Goal: Entertainment & Leisure: Browse casually

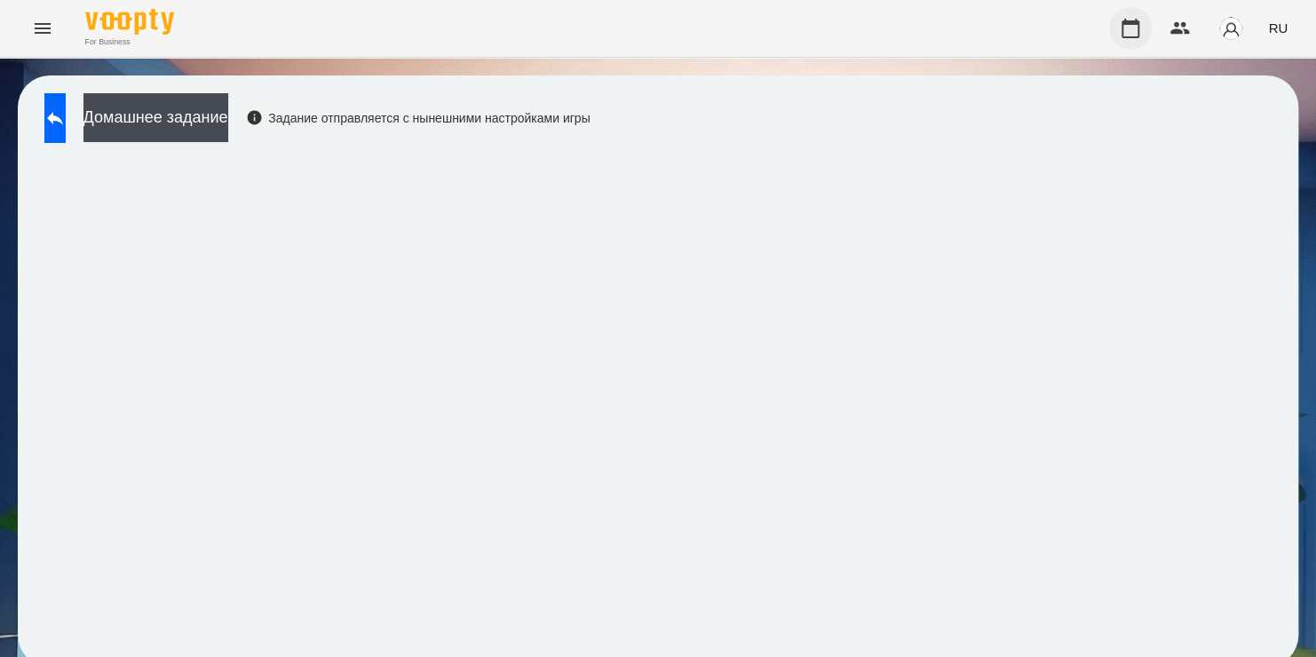
click at [1147, 36] on button "button" at bounding box center [1130, 28] width 43 height 43
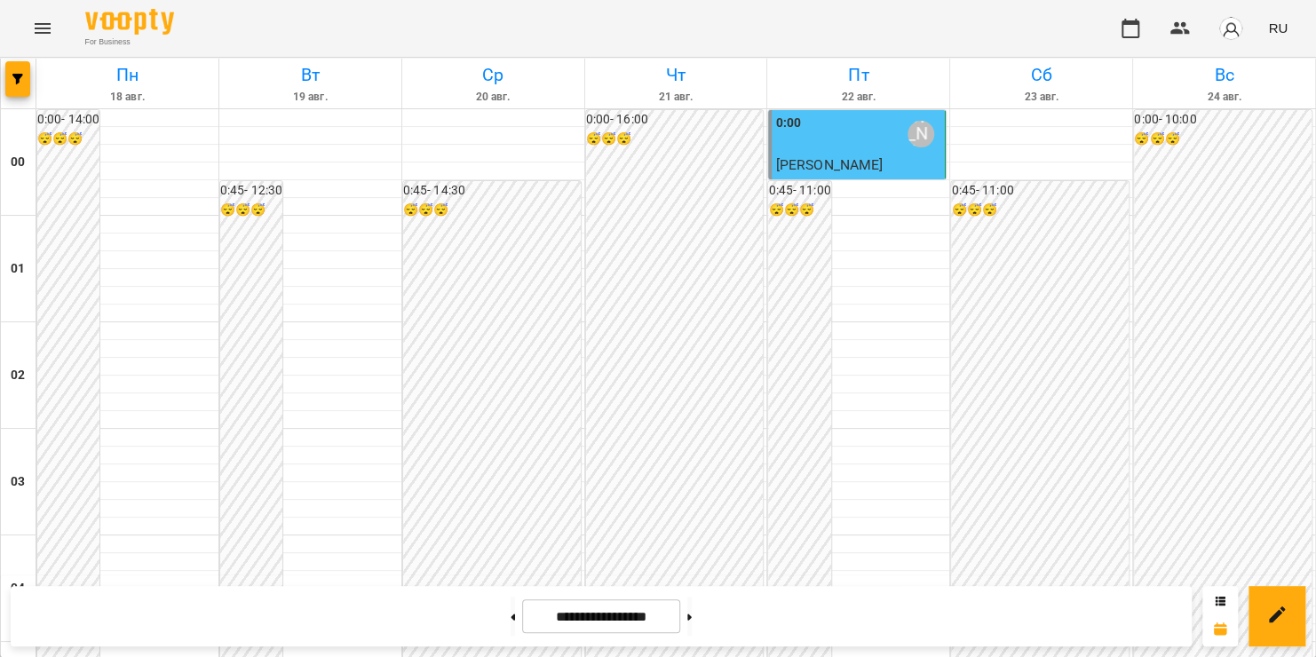
scroll to position [1043, 0]
click at [41, 29] on icon "Menu" at bounding box center [42, 28] width 21 height 21
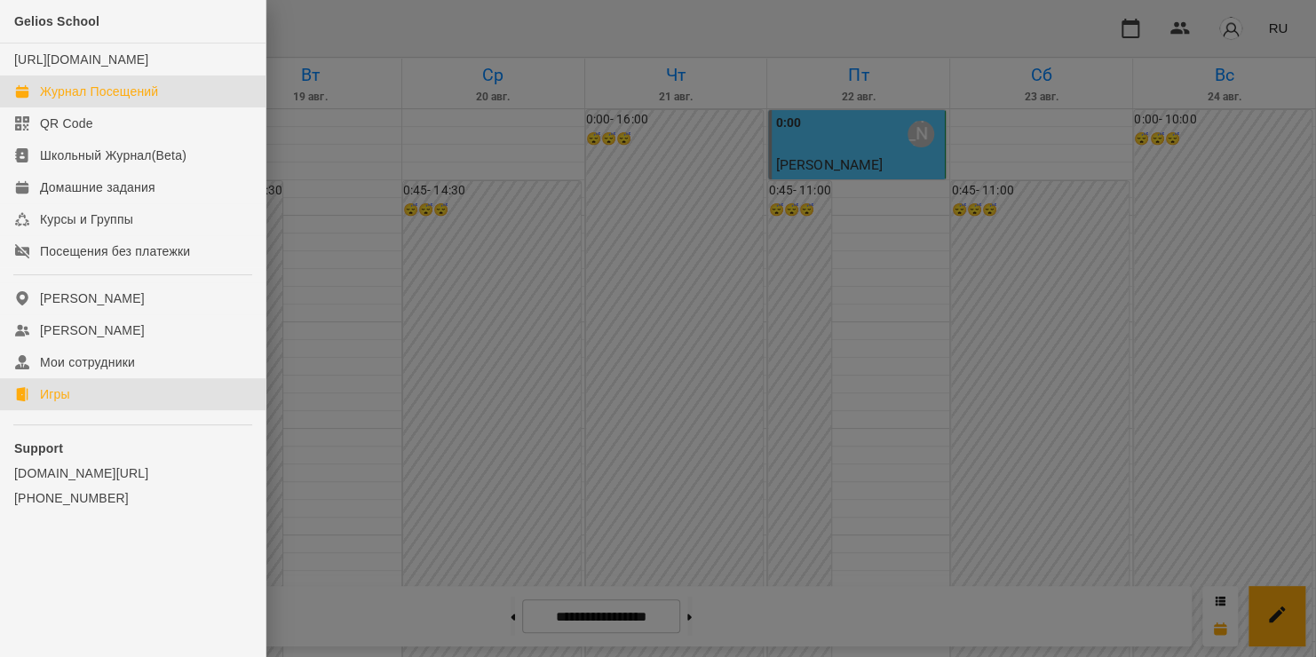
click at [62, 403] on div "Игры" at bounding box center [55, 394] width 30 height 18
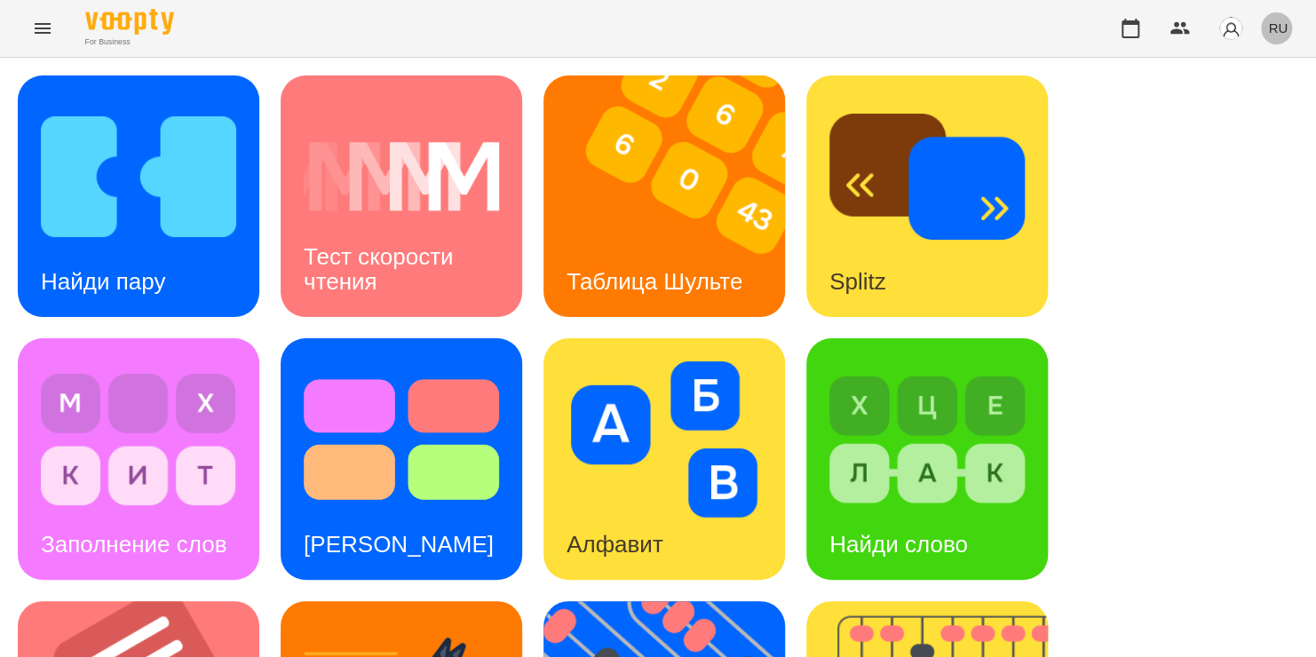
click at [1274, 32] on span "RU" at bounding box center [1278, 28] width 20 height 19
click at [1251, 91] on div "Українська" at bounding box center [1245, 100] width 91 height 32
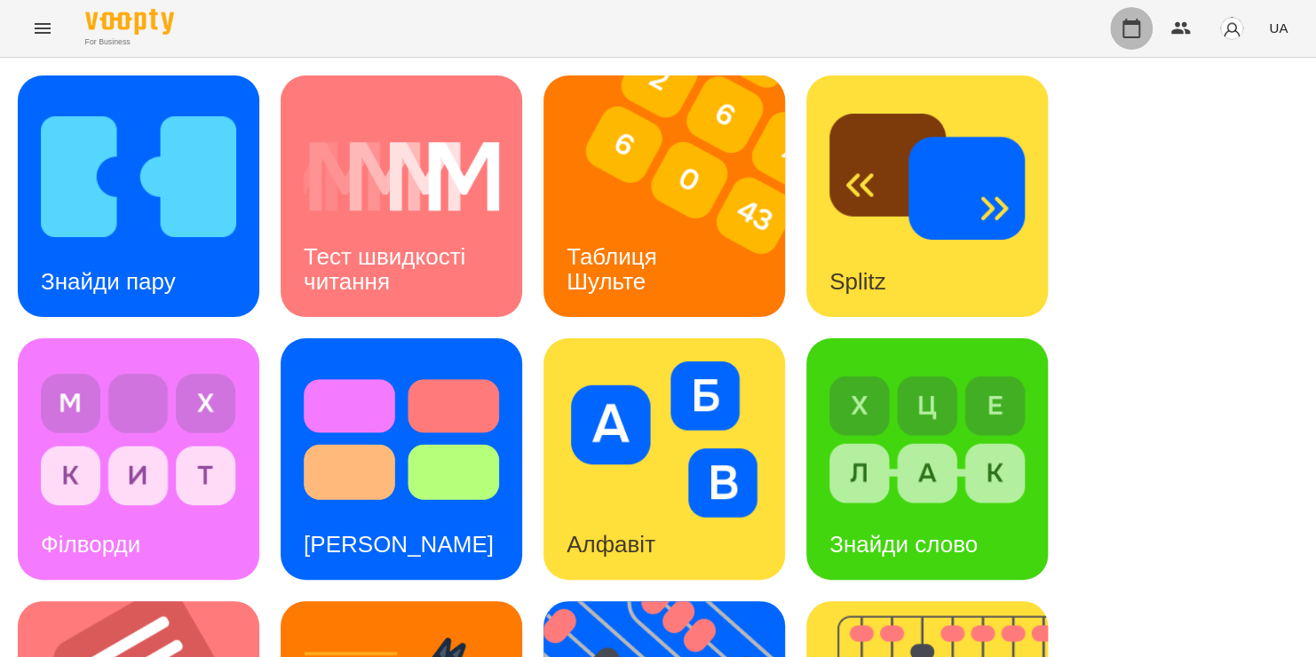
click at [1133, 23] on icon "button" at bounding box center [1132, 29] width 18 height 20
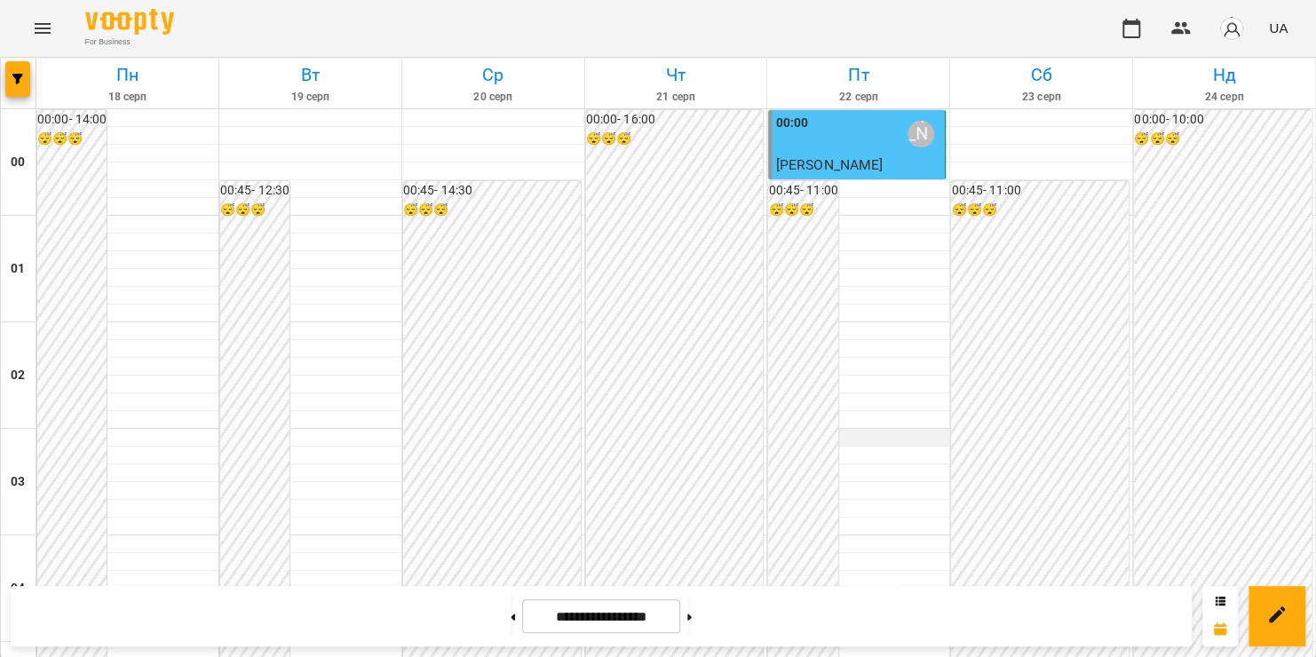
scroll to position [1400, 0]
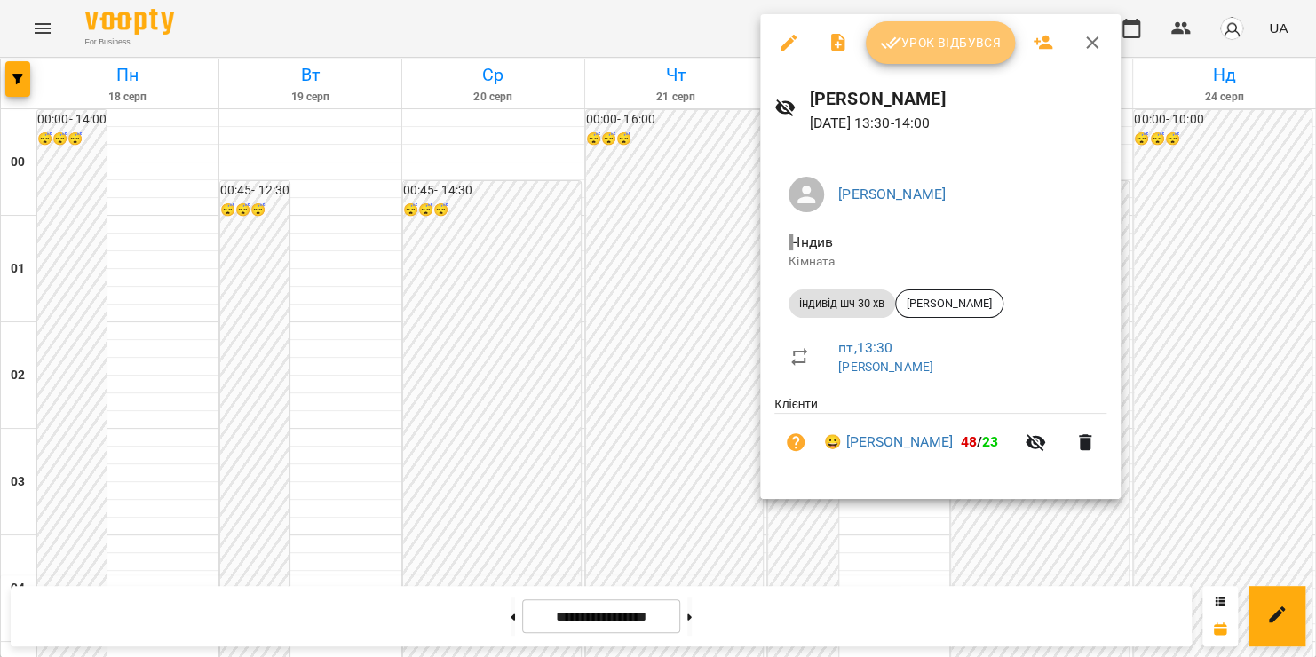
click at [931, 44] on span "Урок відбувся" at bounding box center [940, 42] width 121 height 21
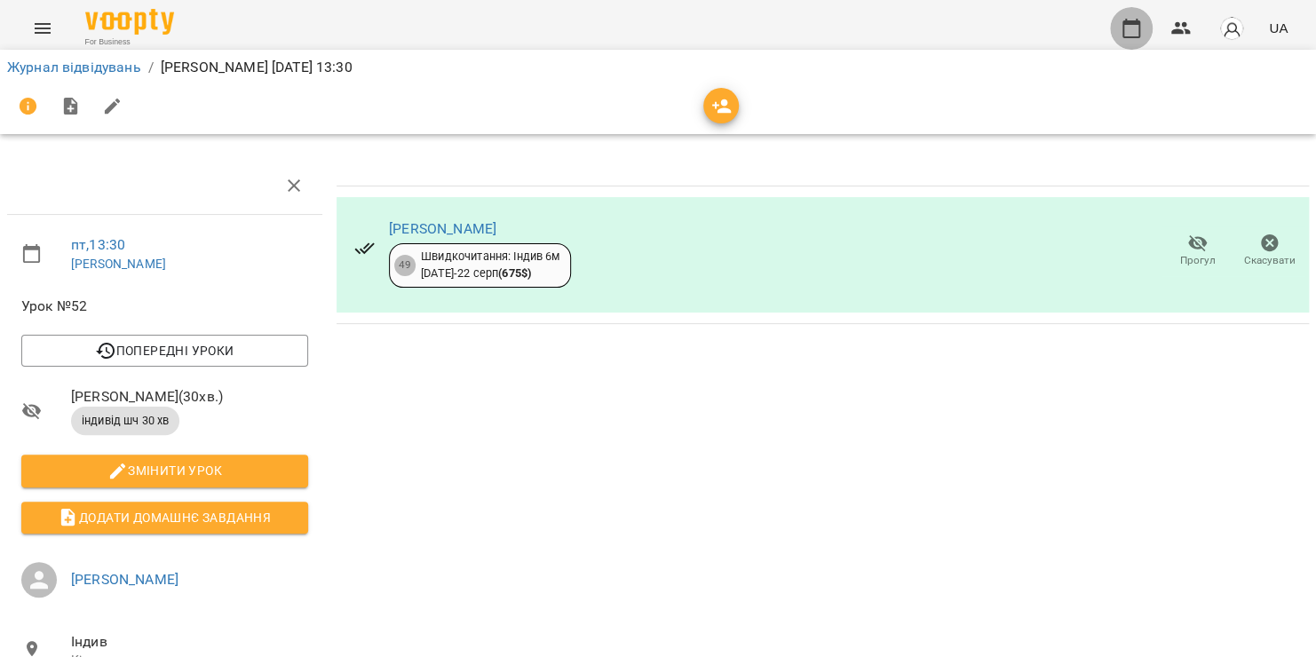
click at [1125, 32] on icon "button" at bounding box center [1131, 28] width 21 height 21
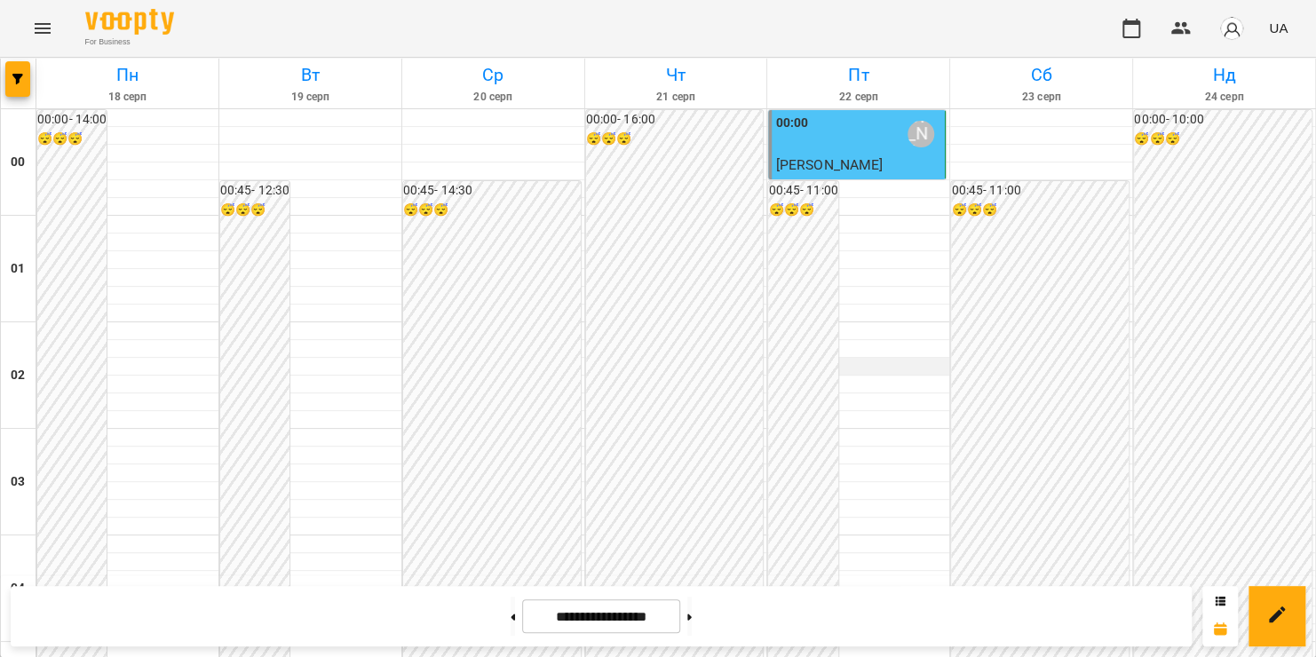
scroll to position [1231, 0]
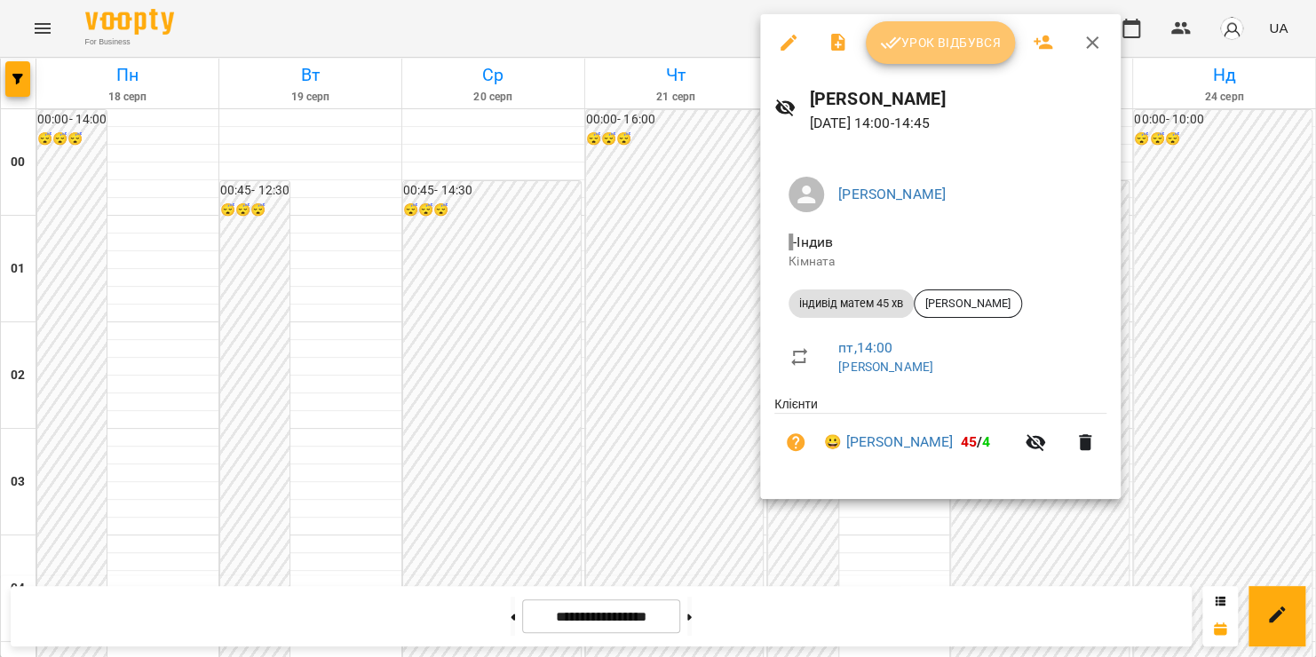
click at [942, 46] on span "Урок відбувся" at bounding box center [940, 42] width 121 height 21
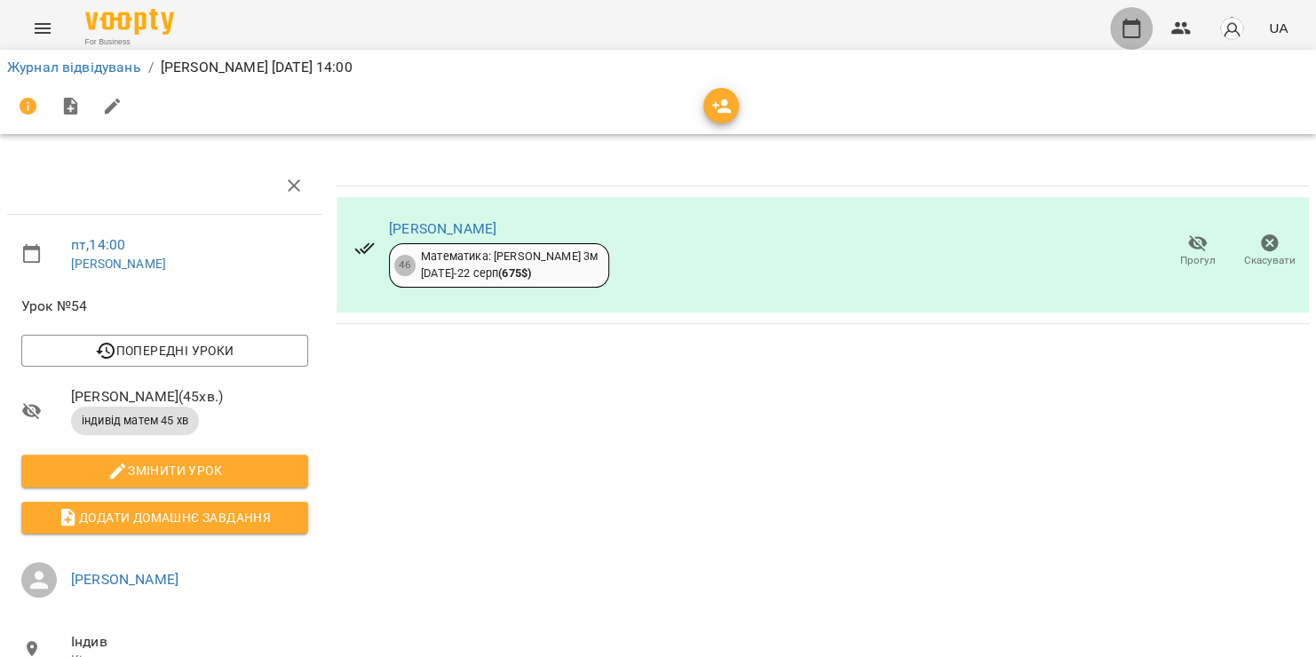
click at [1140, 28] on icon "button" at bounding box center [1132, 29] width 18 height 20
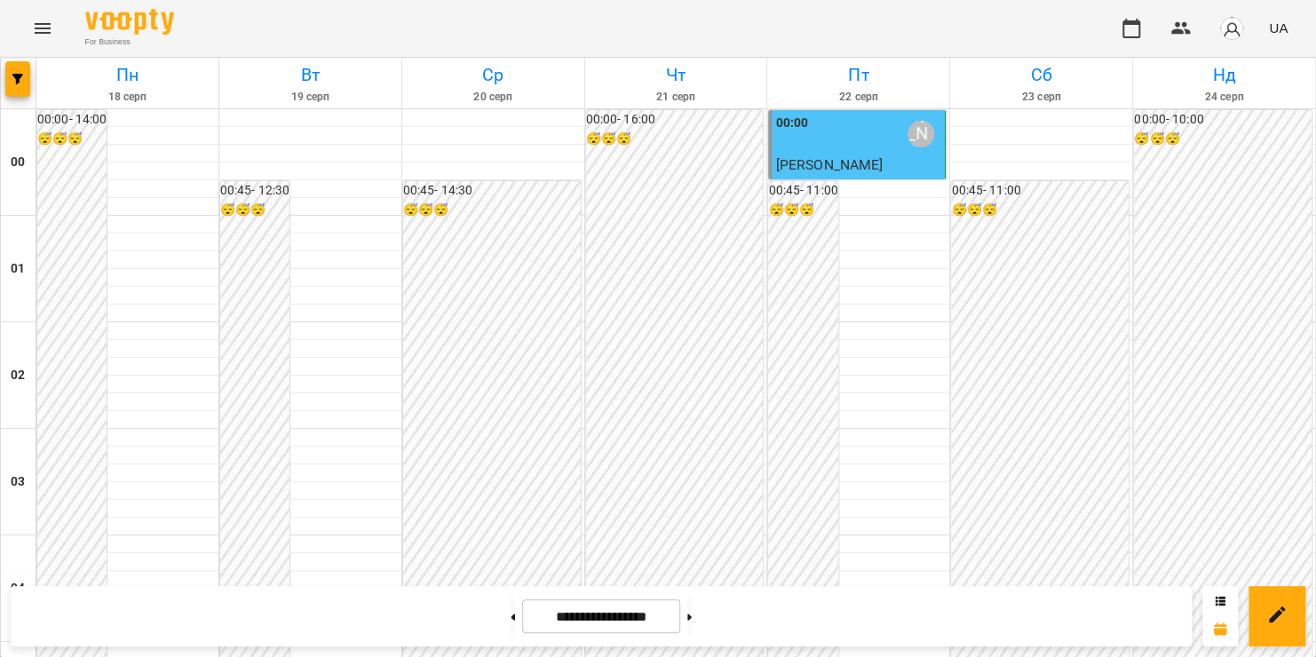
scroll to position [1464, 0]
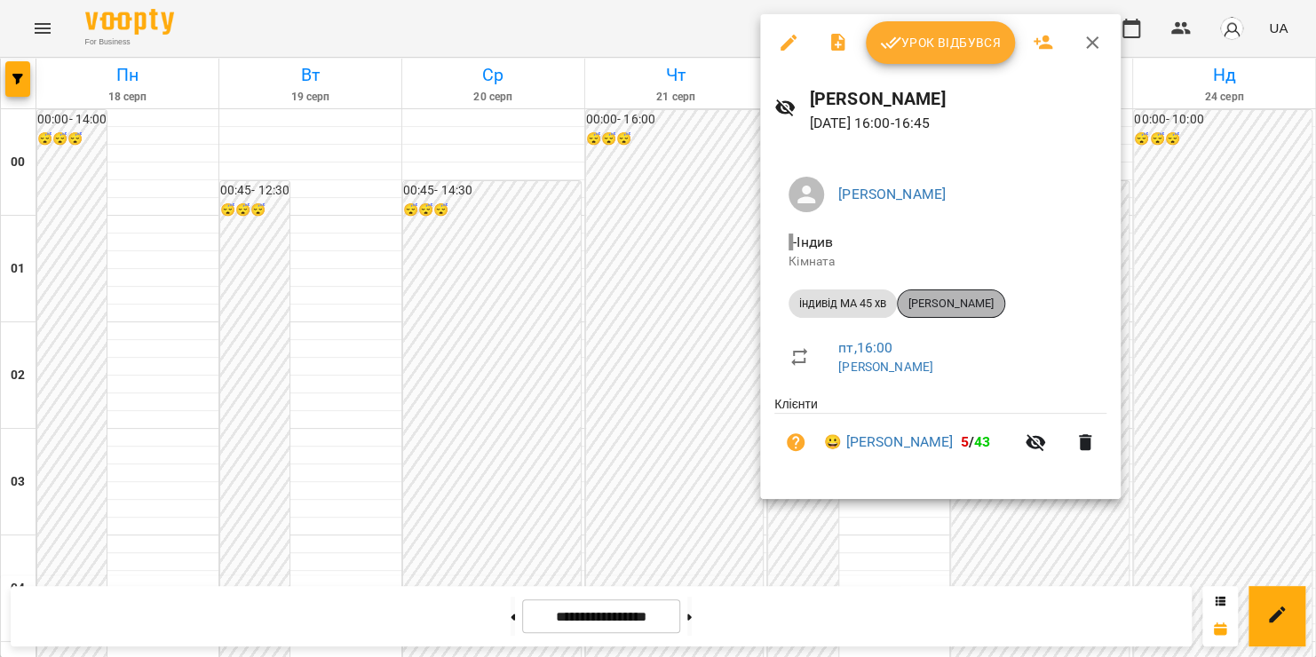
click at [971, 299] on span "[PERSON_NAME]" at bounding box center [951, 304] width 107 height 16
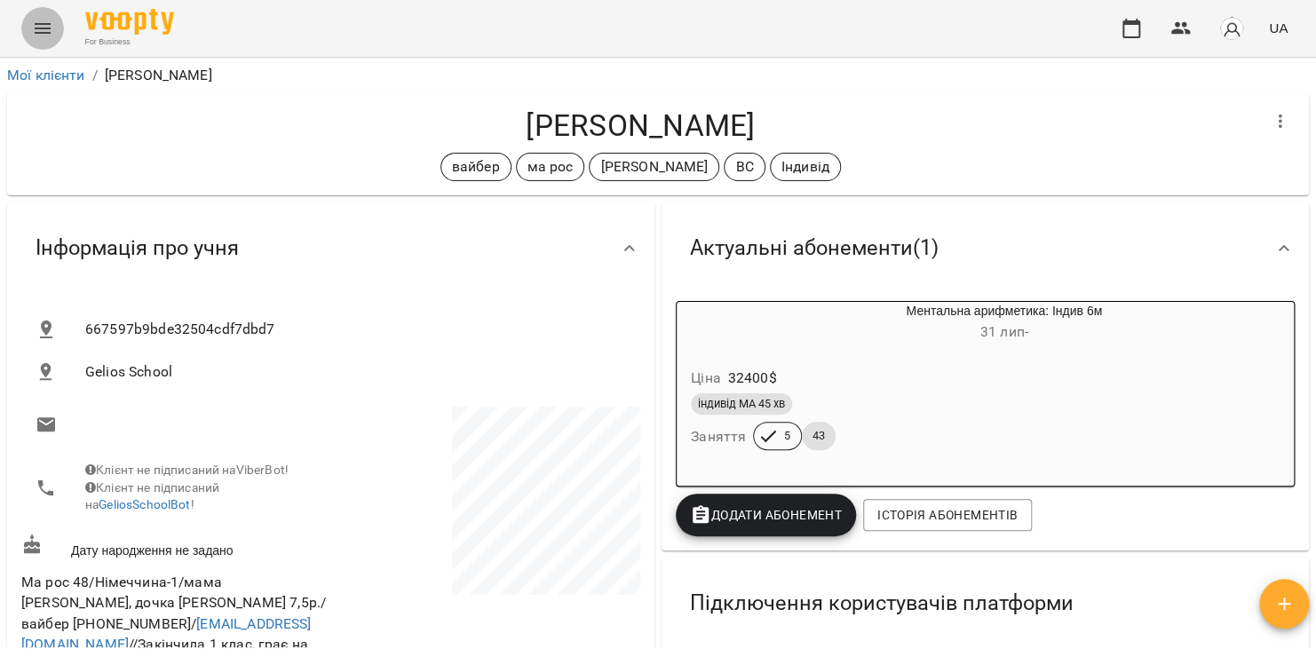
click at [51, 29] on icon "Menu" at bounding box center [42, 28] width 21 height 21
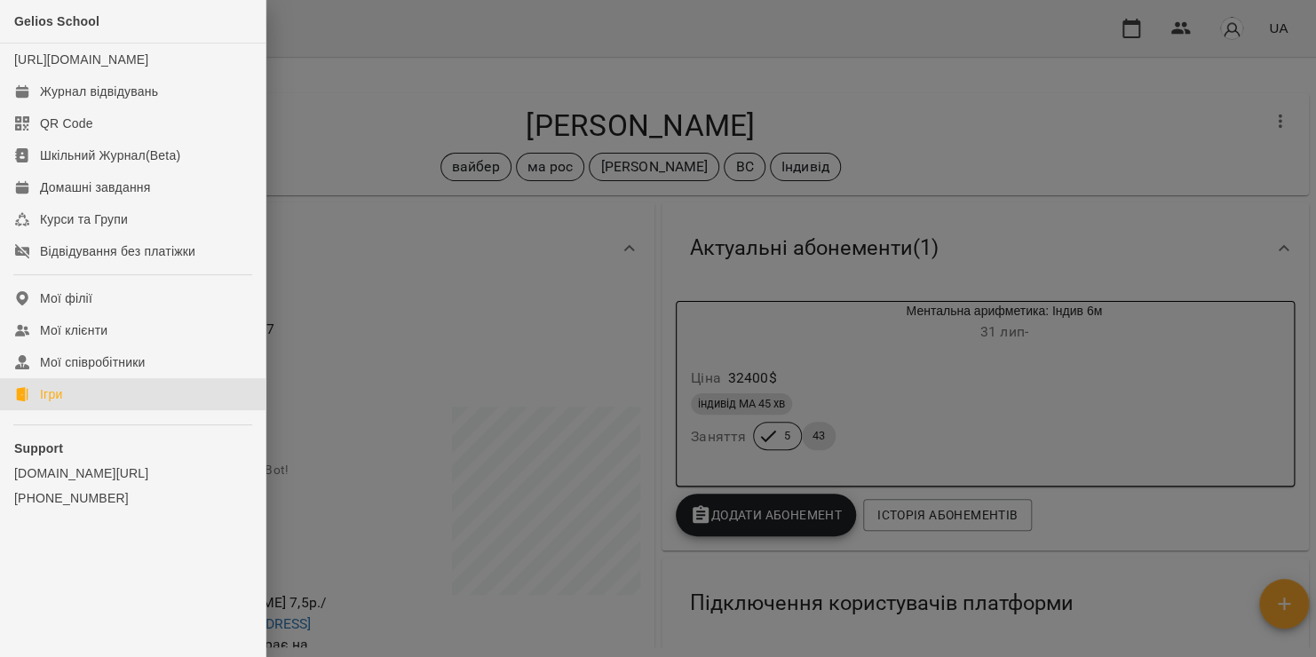
click at [96, 403] on link "Ігри" at bounding box center [133, 394] width 266 height 32
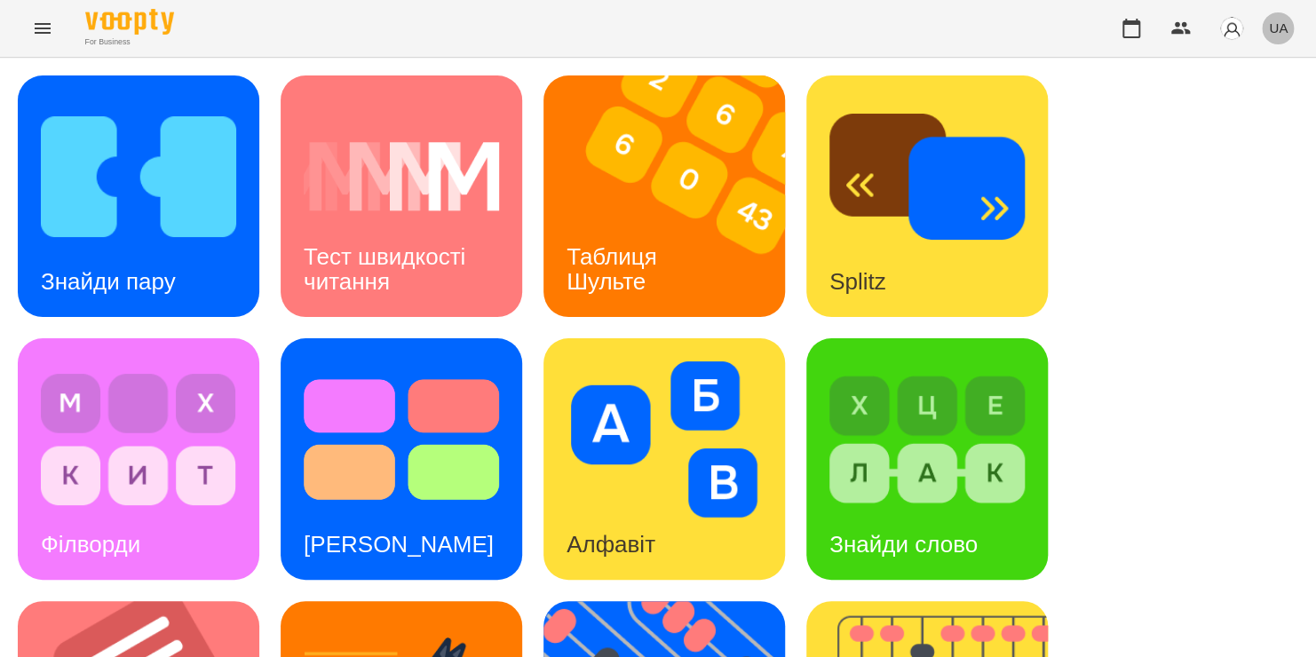
click at [1279, 35] on span "UA" at bounding box center [1278, 28] width 19 height 19
click at [1239, 139] on div "Русский" at bounding box center [1245, 132] width 91 height 32
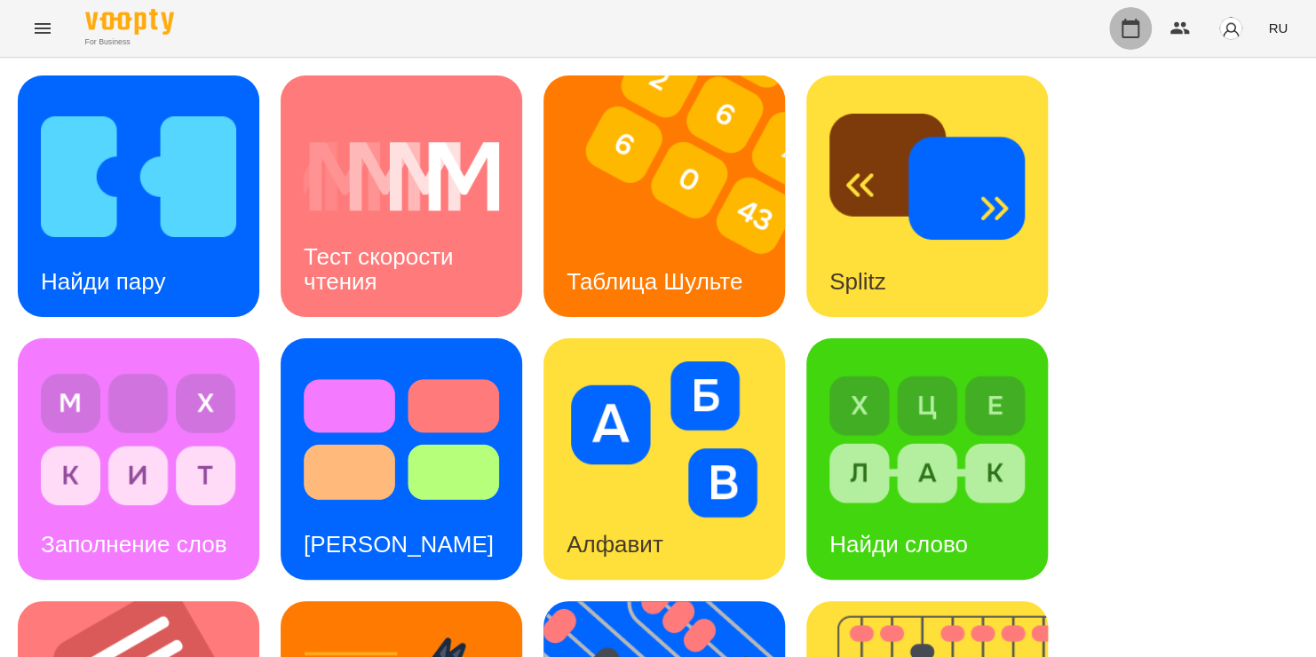
click at [1123, 24] on icon "button" at bounding box center [1130, 28] width 21 height 21
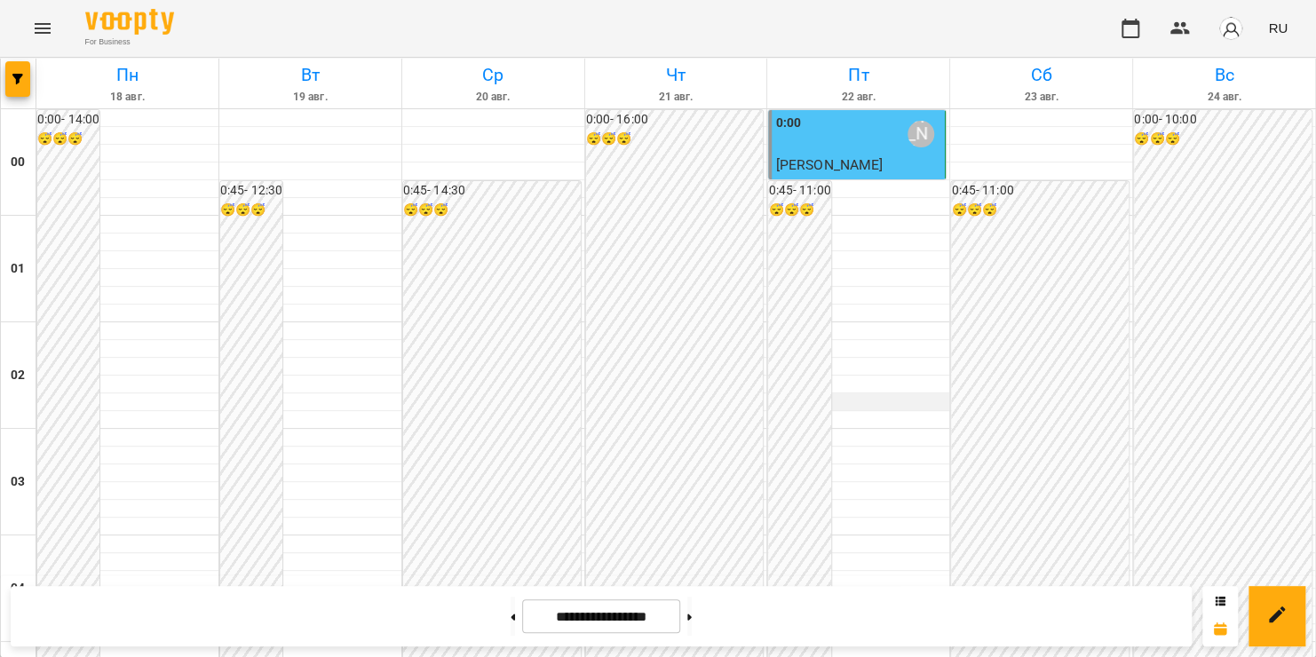
scroll to position [1442, 0]
click at [36, 25] on icon "Menu" at bounding box center [42, 28] width 21 height 21
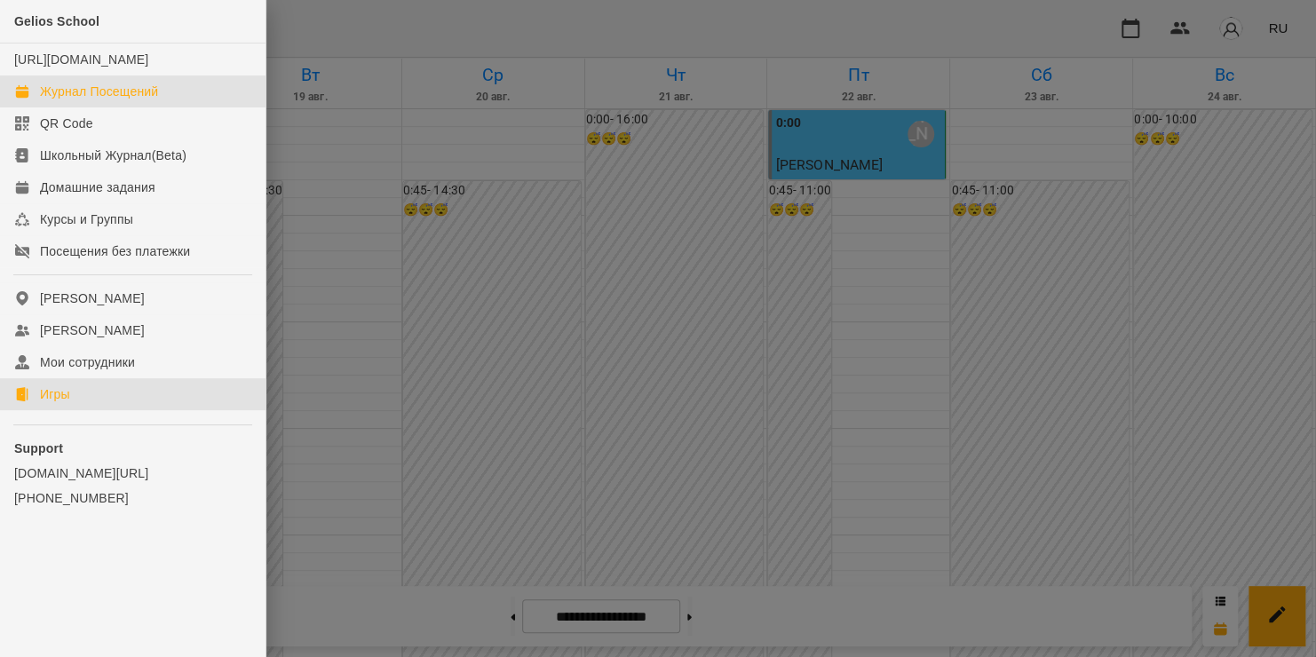
click at [83, 410] on link "Игры" at bounding box center [133, 394] width 266 height 32
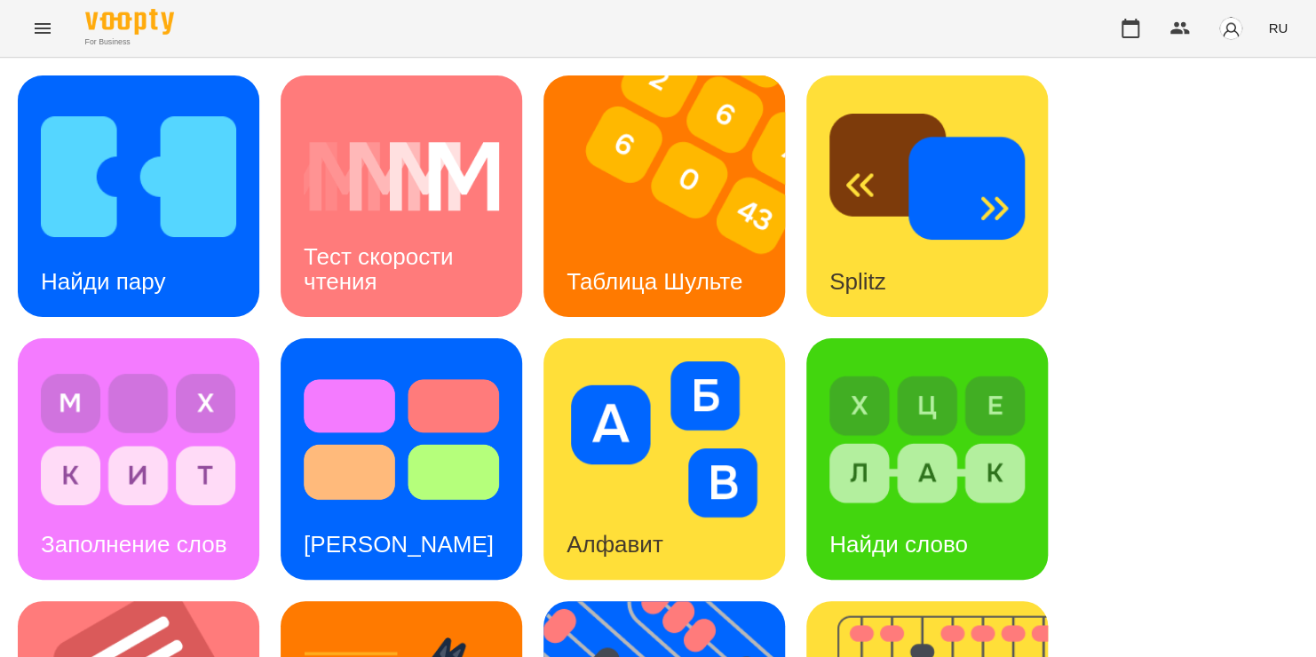
scroll to position [494, 0]
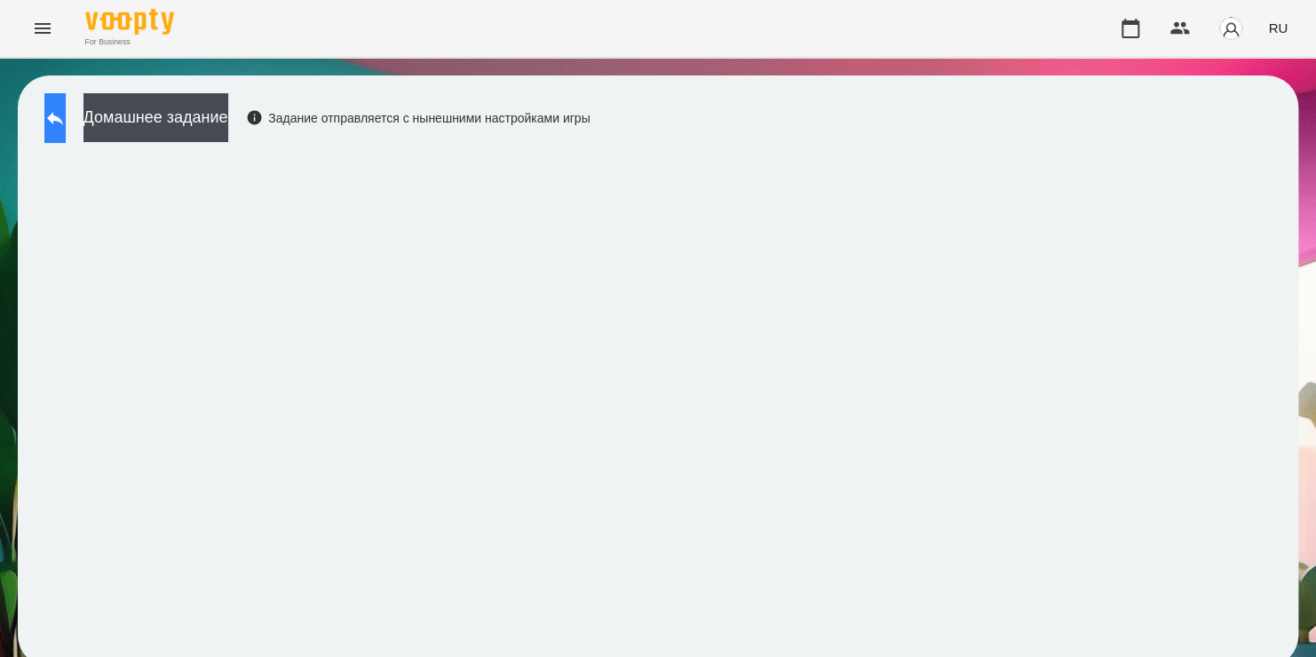
click at [66, 116] on icon at bounding box center [54, 117] width 21 height 21
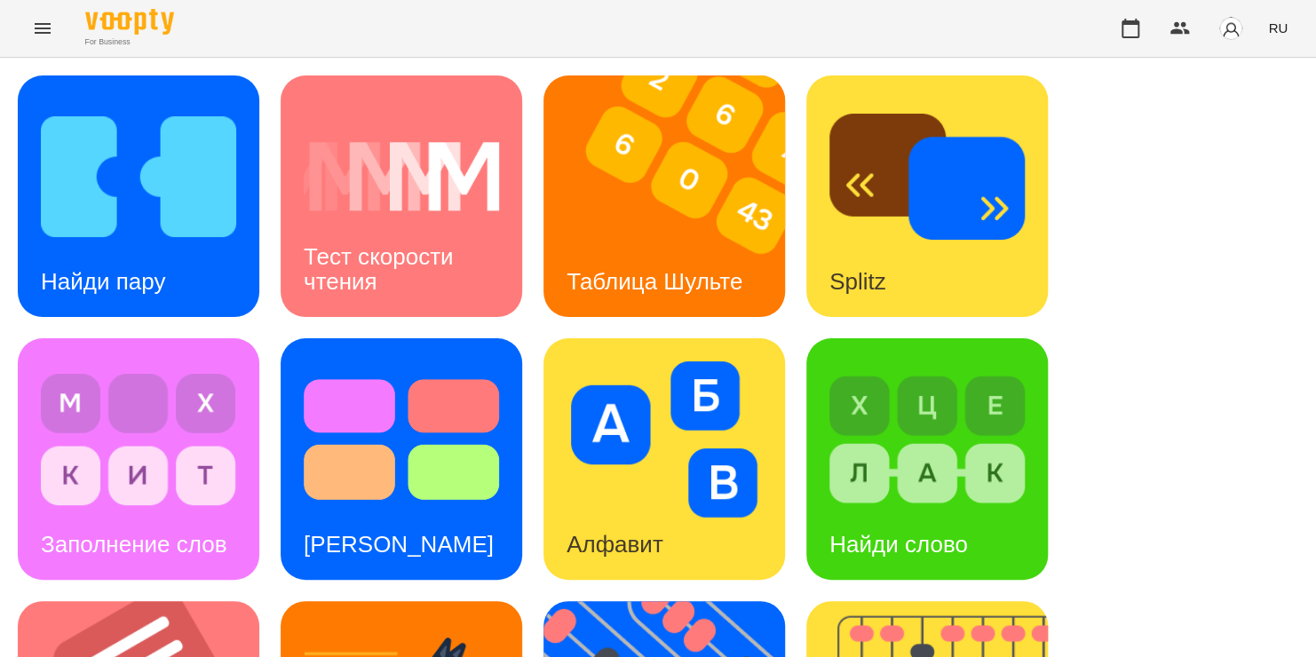
scroll to position [469, 0]
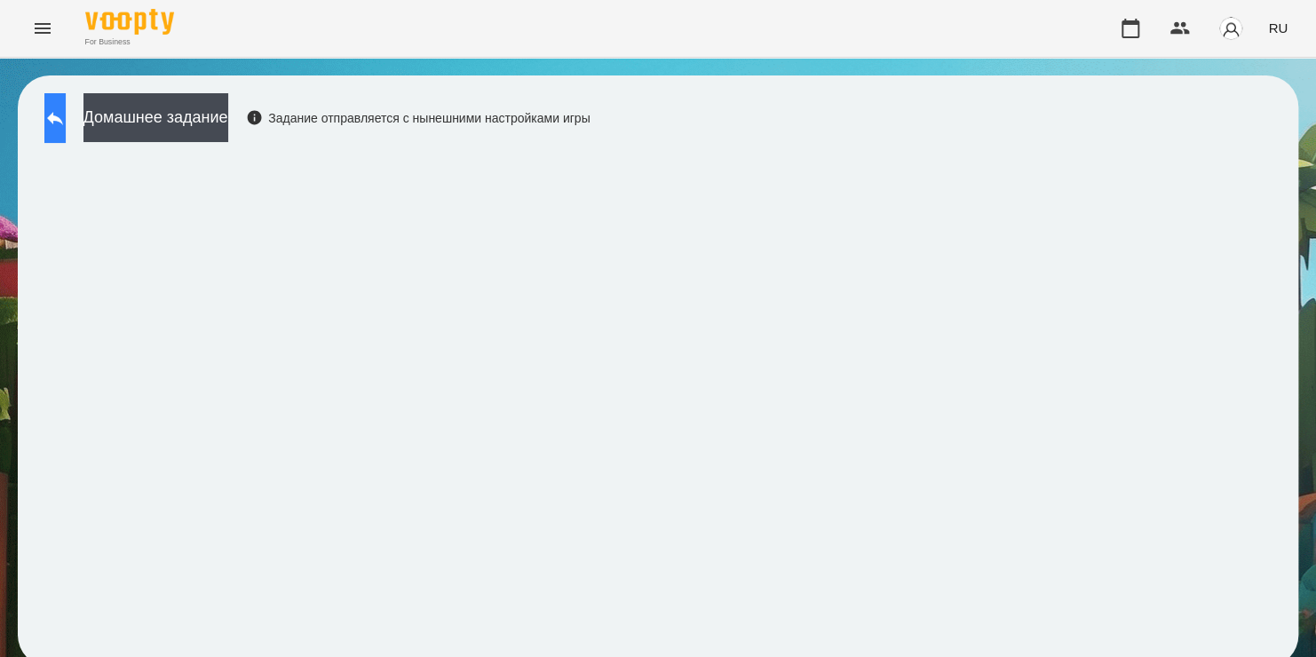
click at [66, 114] on button at bounding box center [54, 118] width 21 height 50
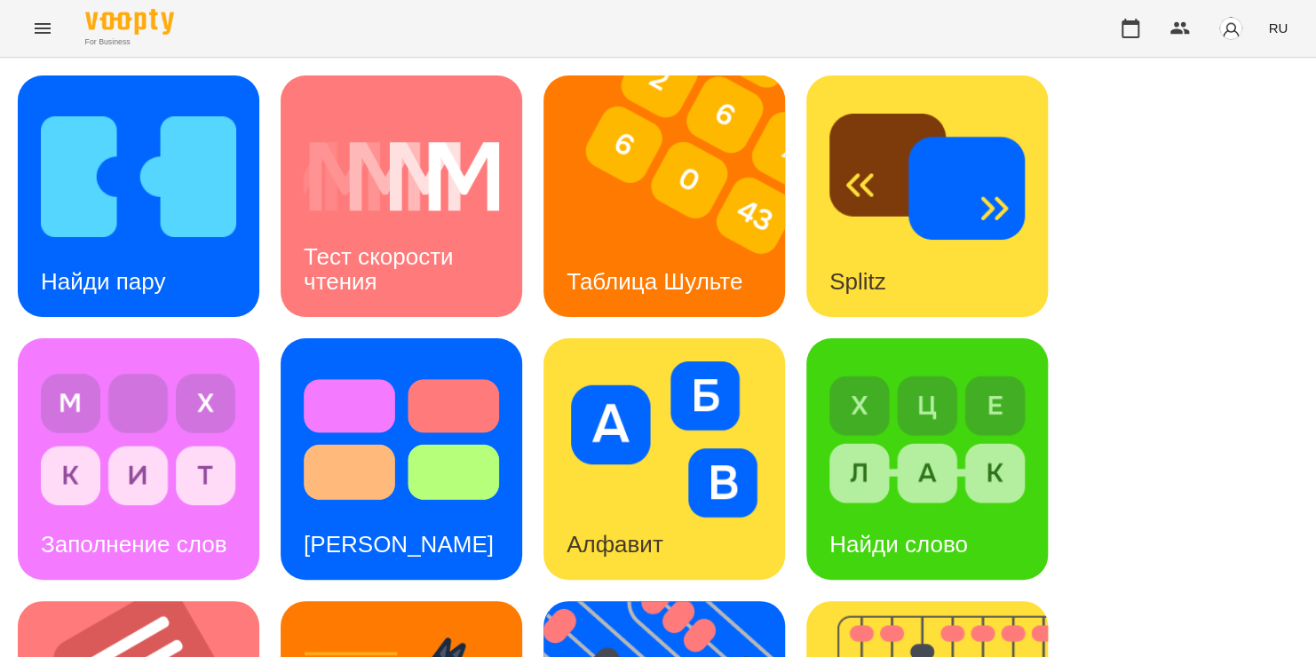
scroll to position [380, 0]
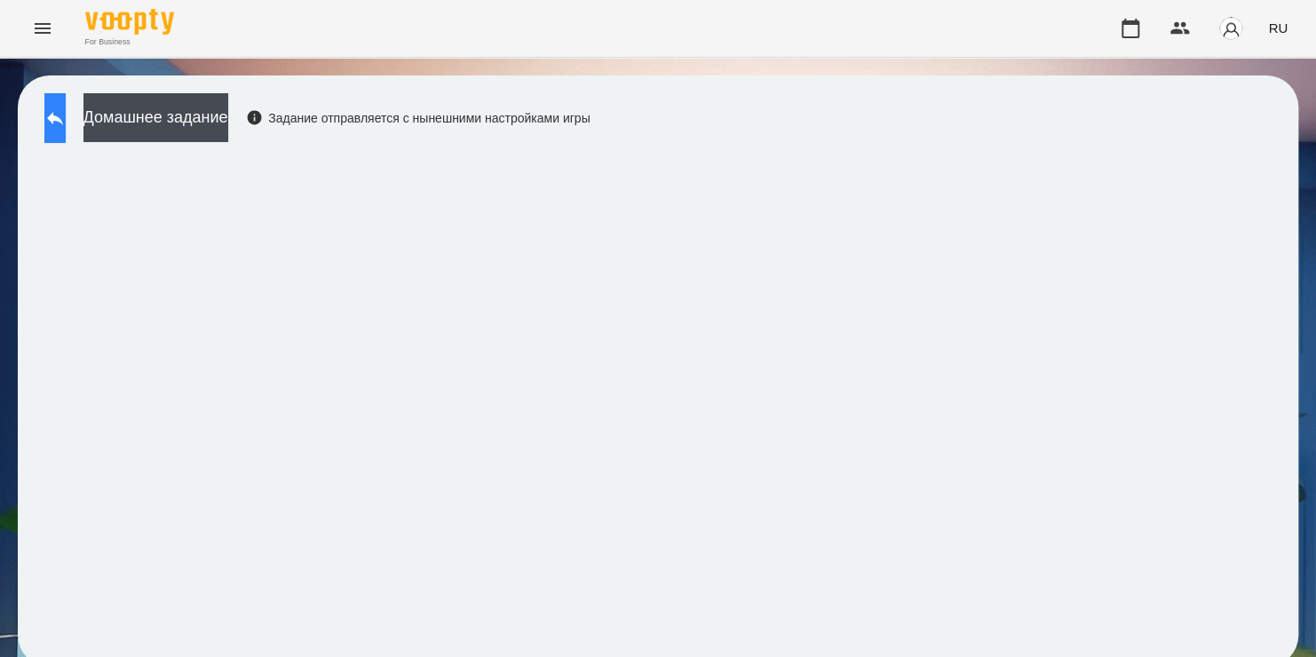
click at [66, 134] on button at bounding box center [54, 118] width 21 height 50
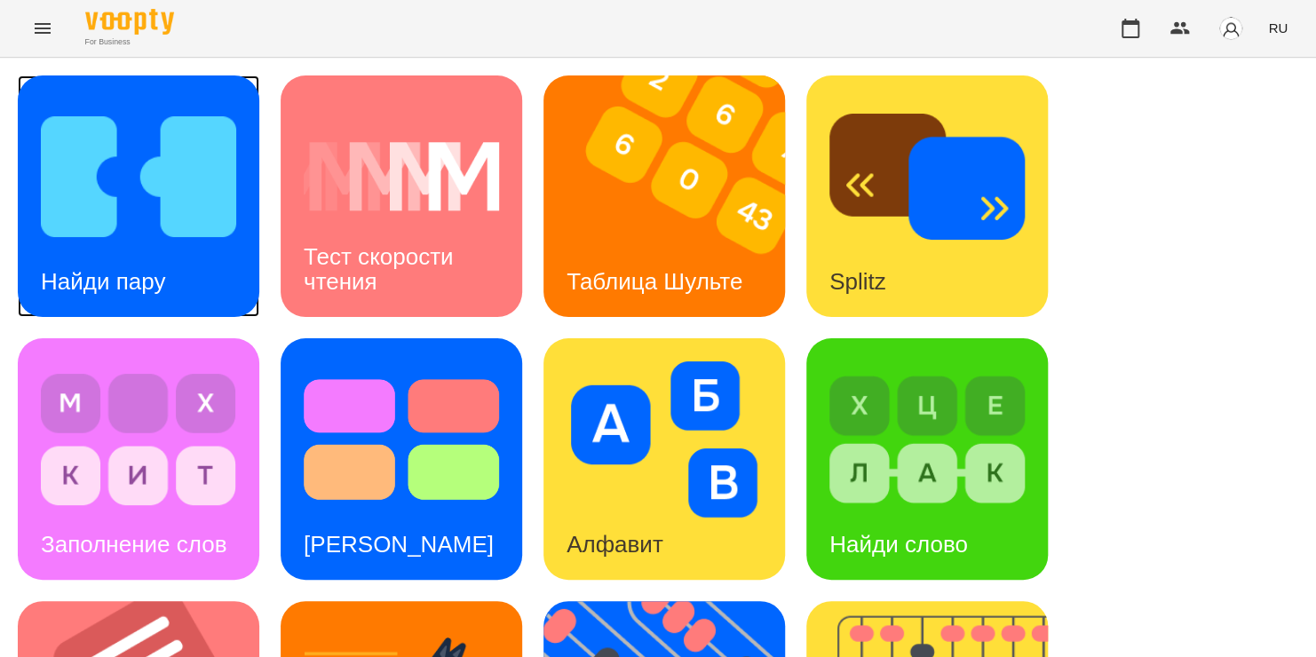
click at [107, 220] on img at bounding box center [138, 177] width 195 height 156
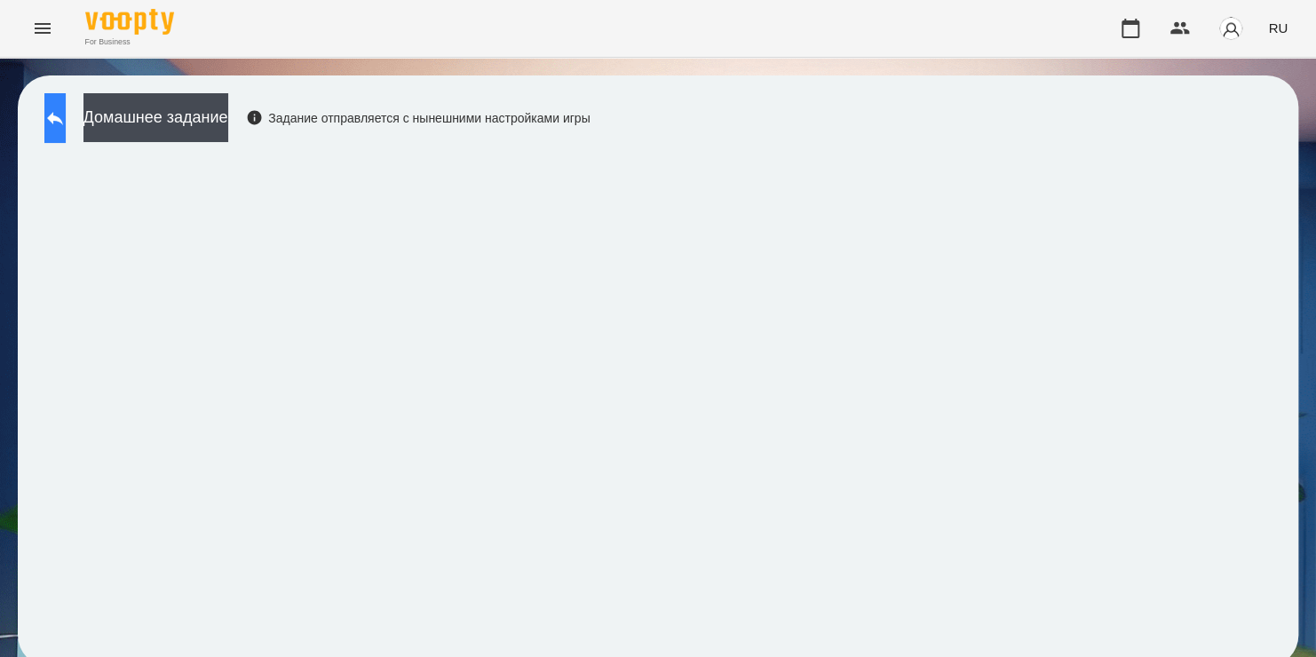
click at [66, 121] on button at bounding box center [54, 118] width 21 height 50
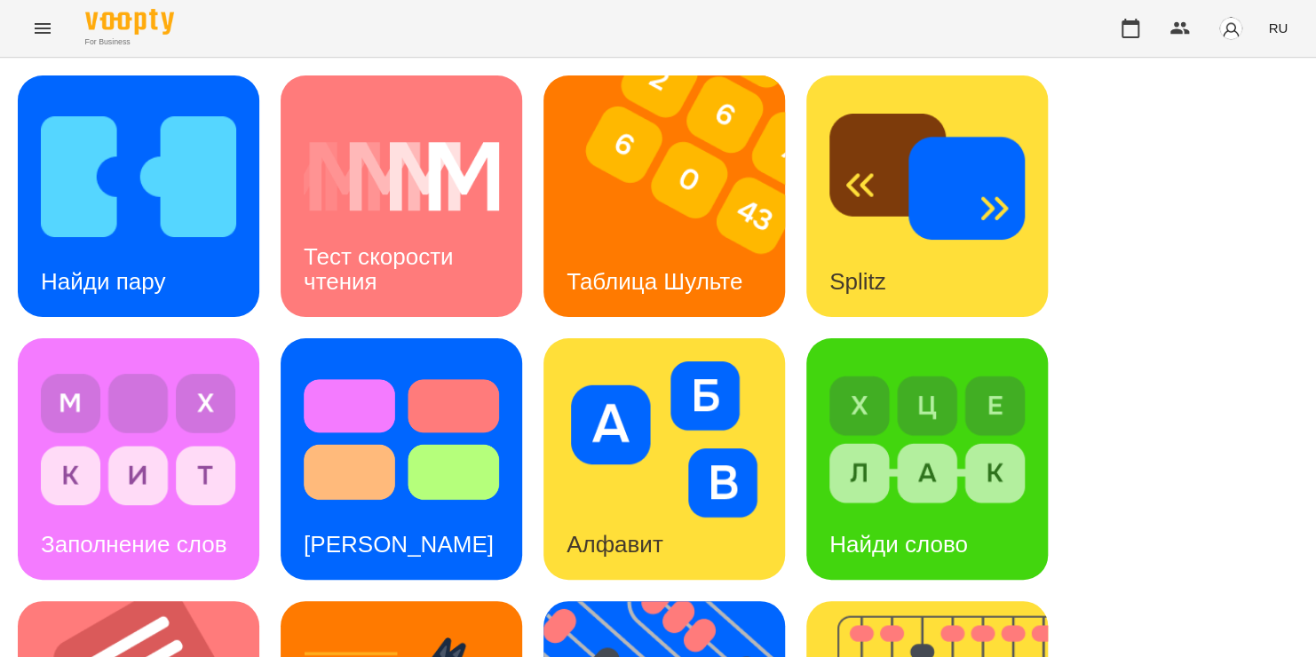
scroll to position [728, 0]
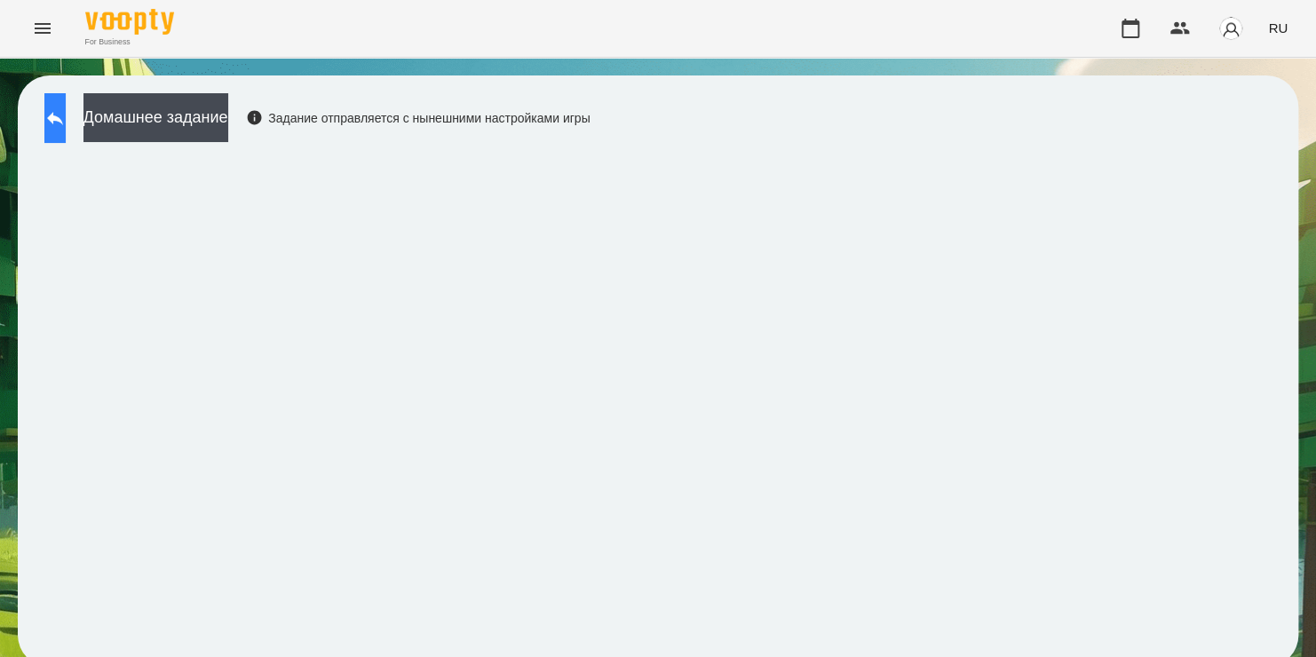
click at [66, 124] on icon at bounding box center [54, 117] width 21 height 21
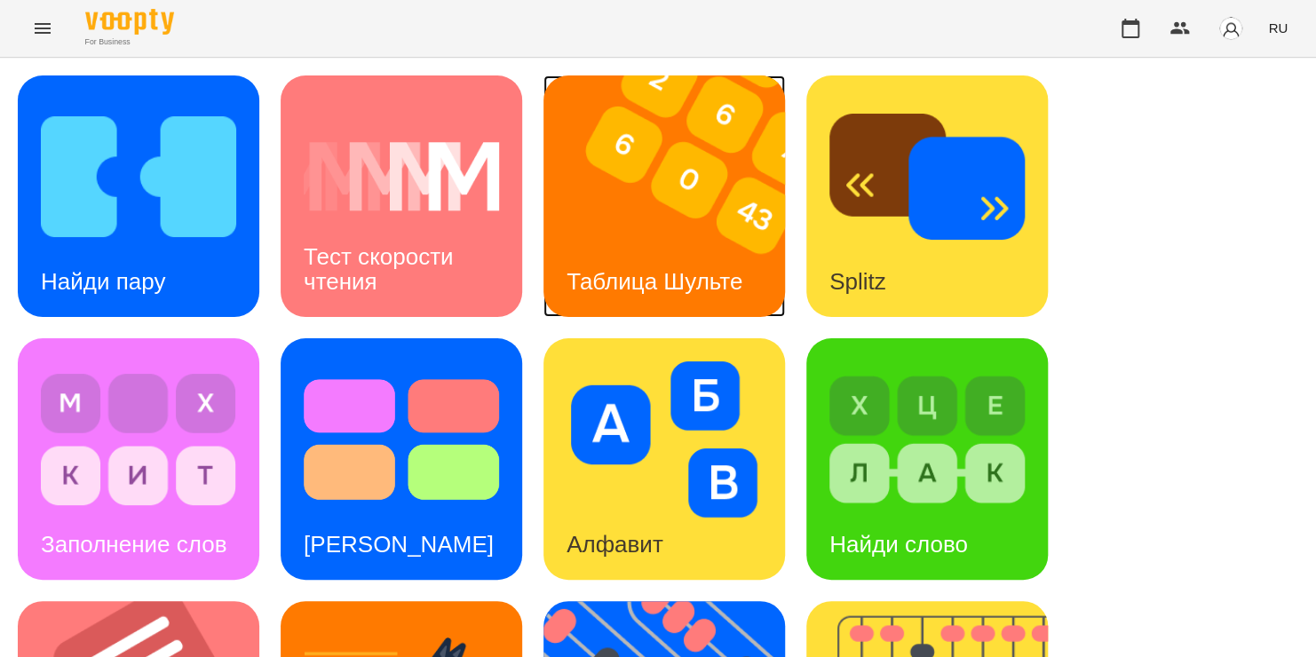
click at [695, 220] on img at bounding box center [676, 196] width 264 height 242
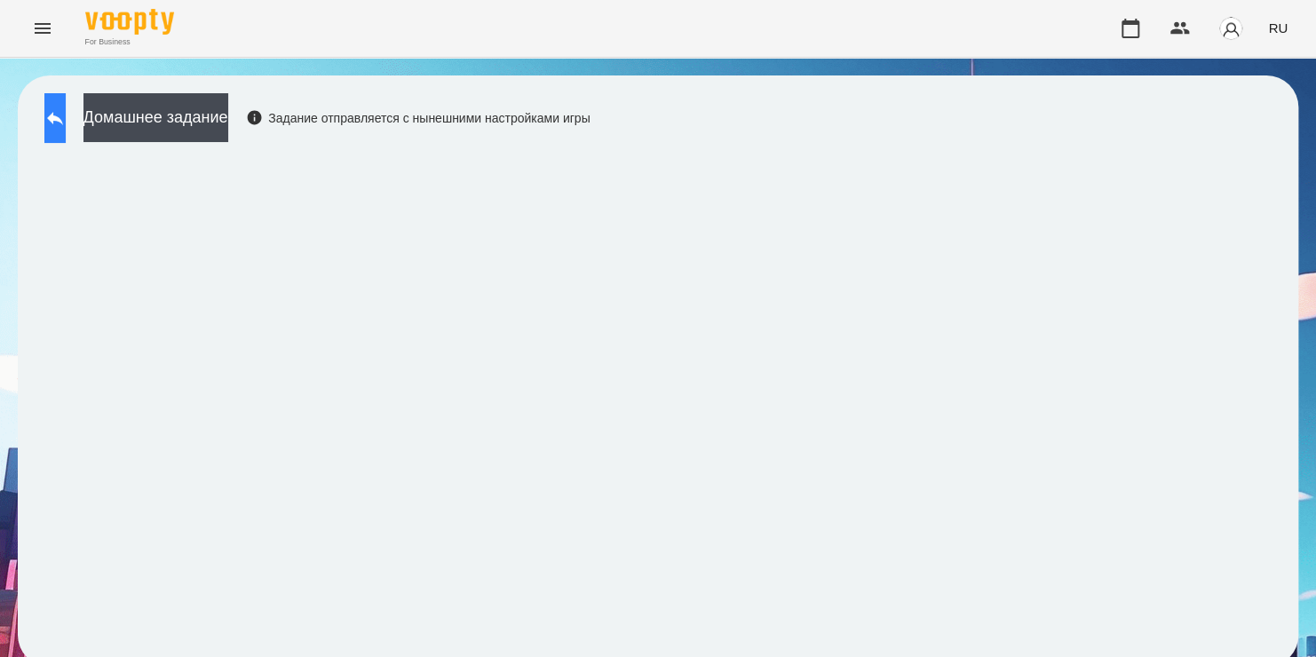
click at [66, 113] on icon at bounding box center [54, 117] width 21 height 21
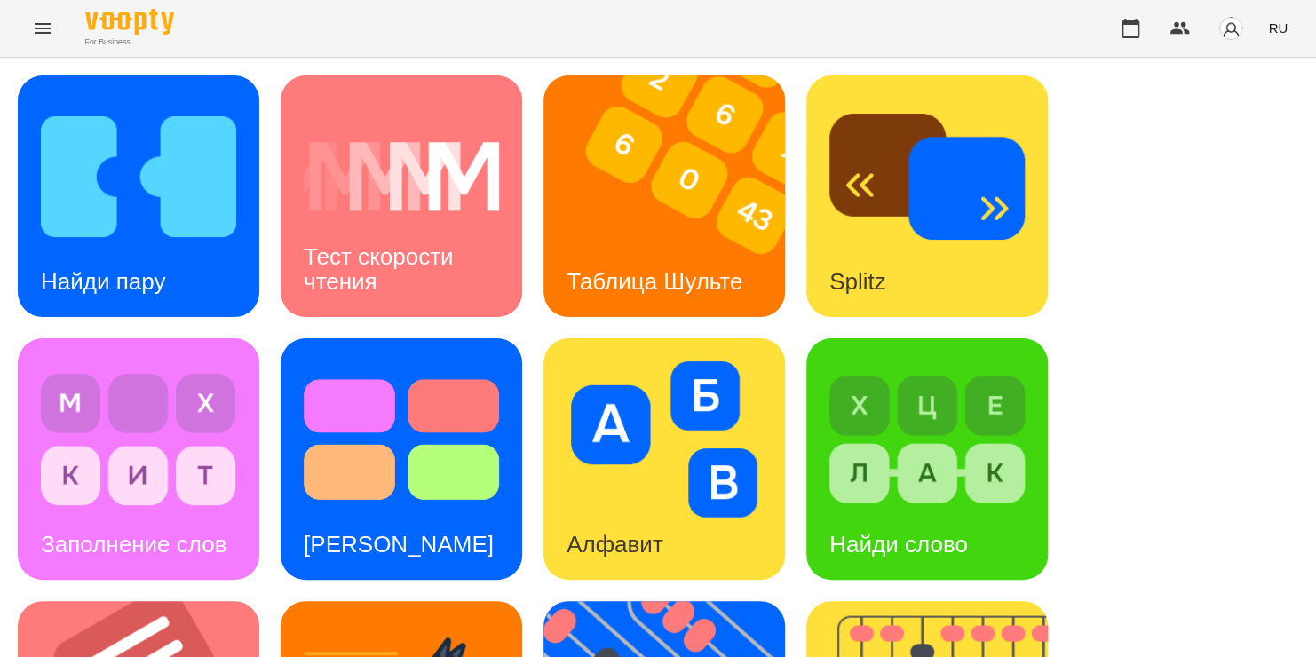
scroll to position [728, 0]
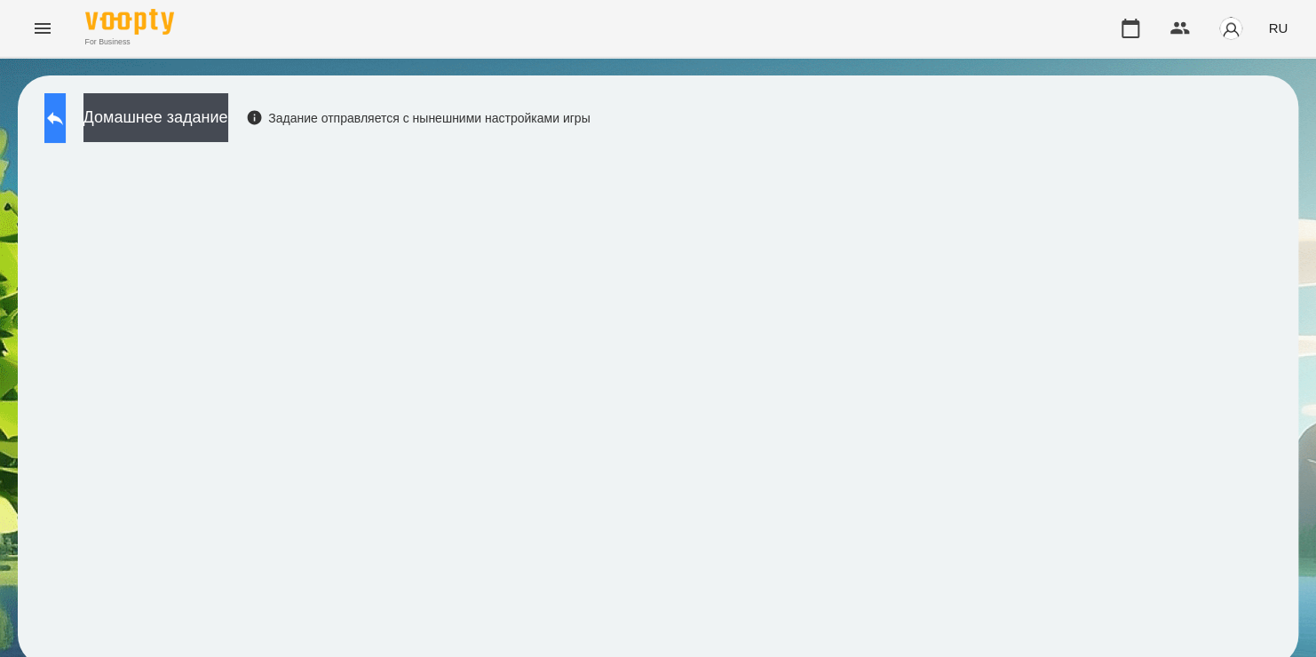
click at [66, 113] on icon at bounding box center [54, 117] width 21 height 21
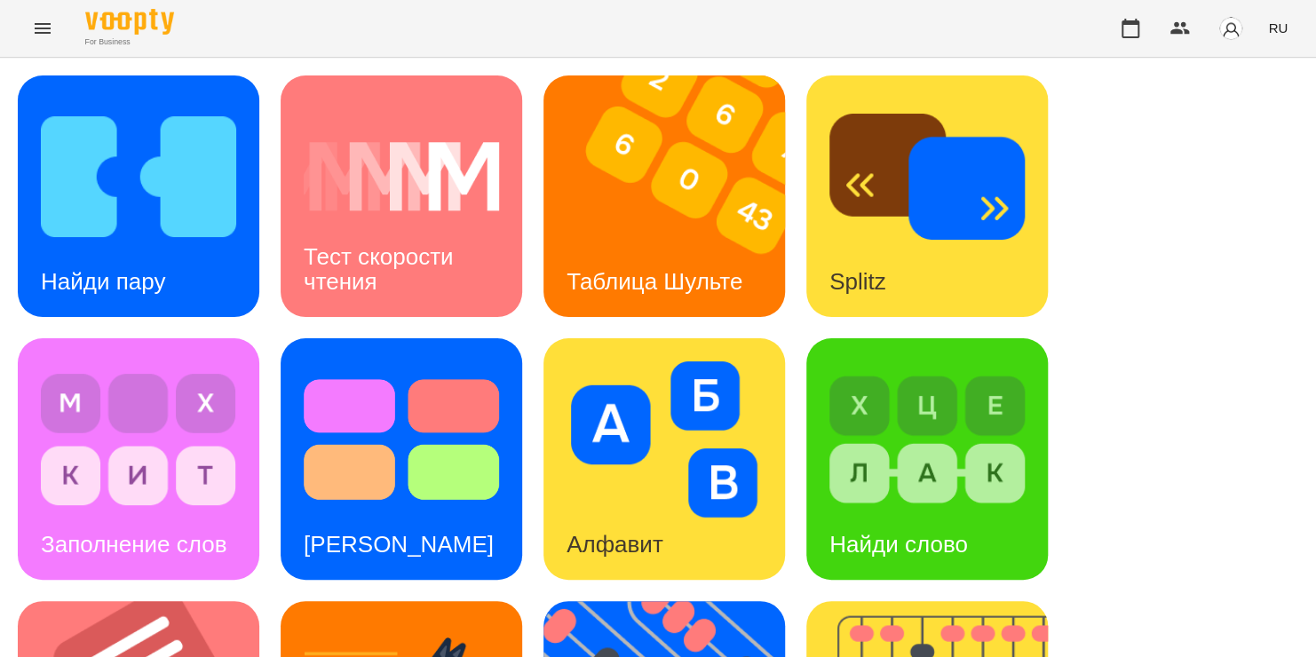
scroll to position [544, 0]
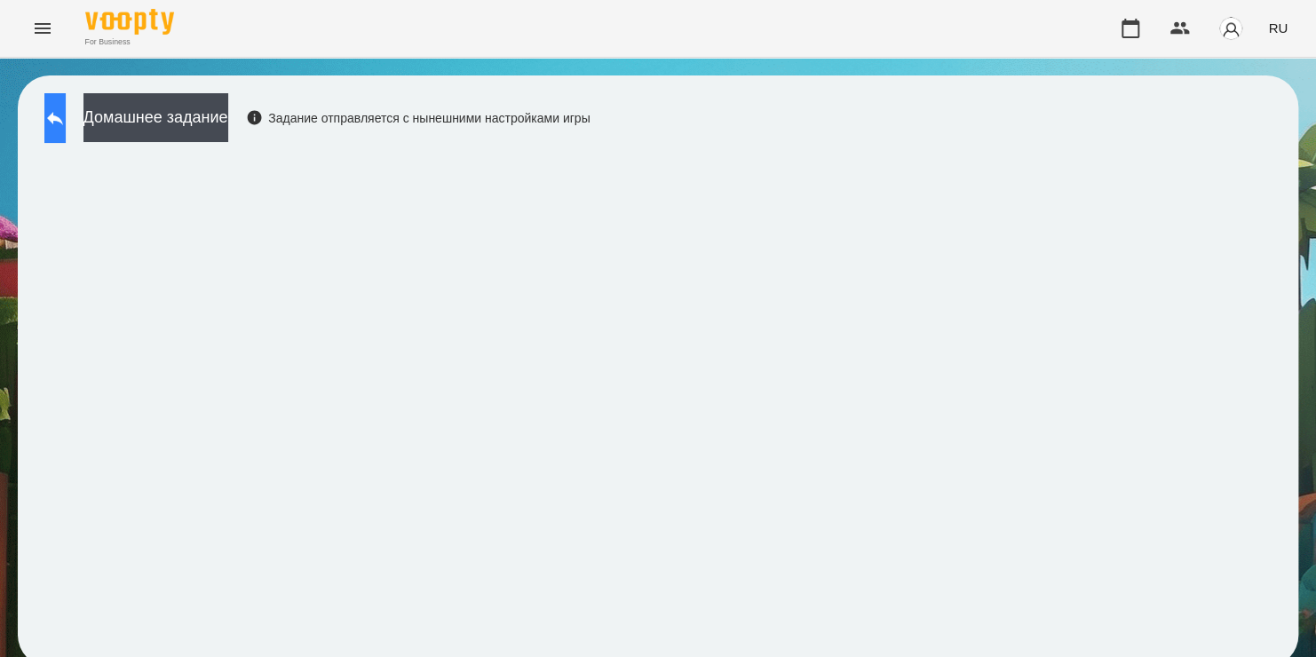
click at [61, 114] on button at bounding box center [54, 118] width 21 height 50
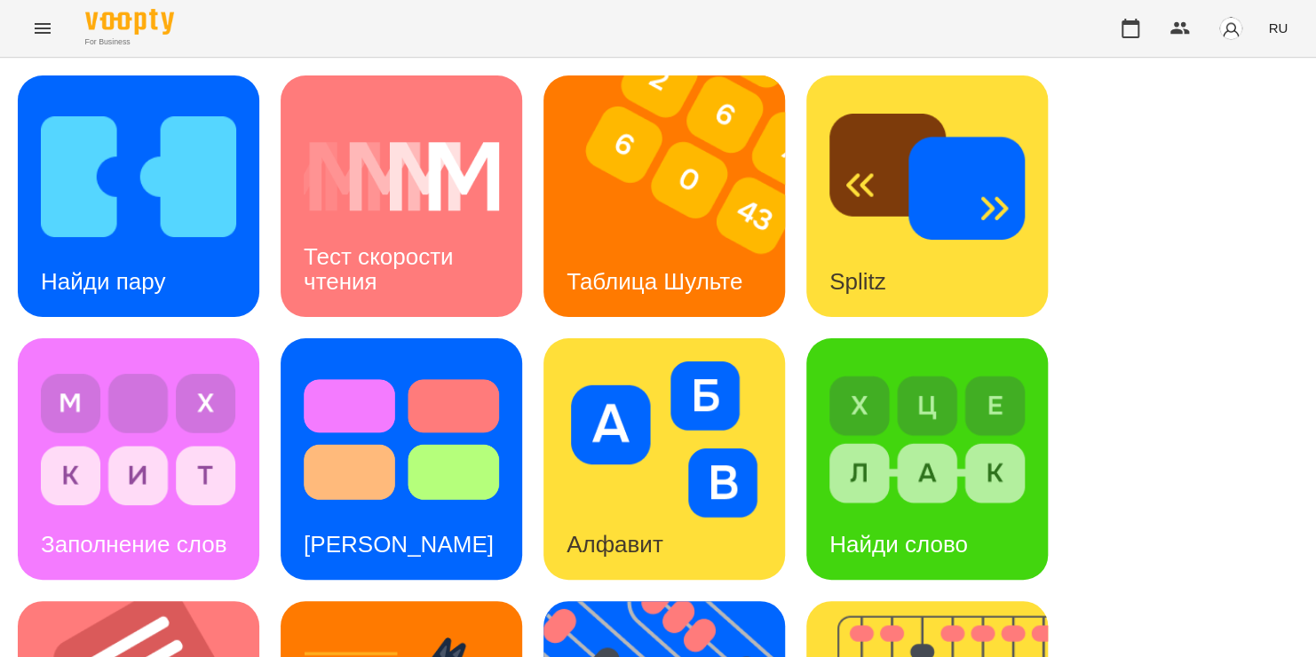
scroll to position [512, 0]
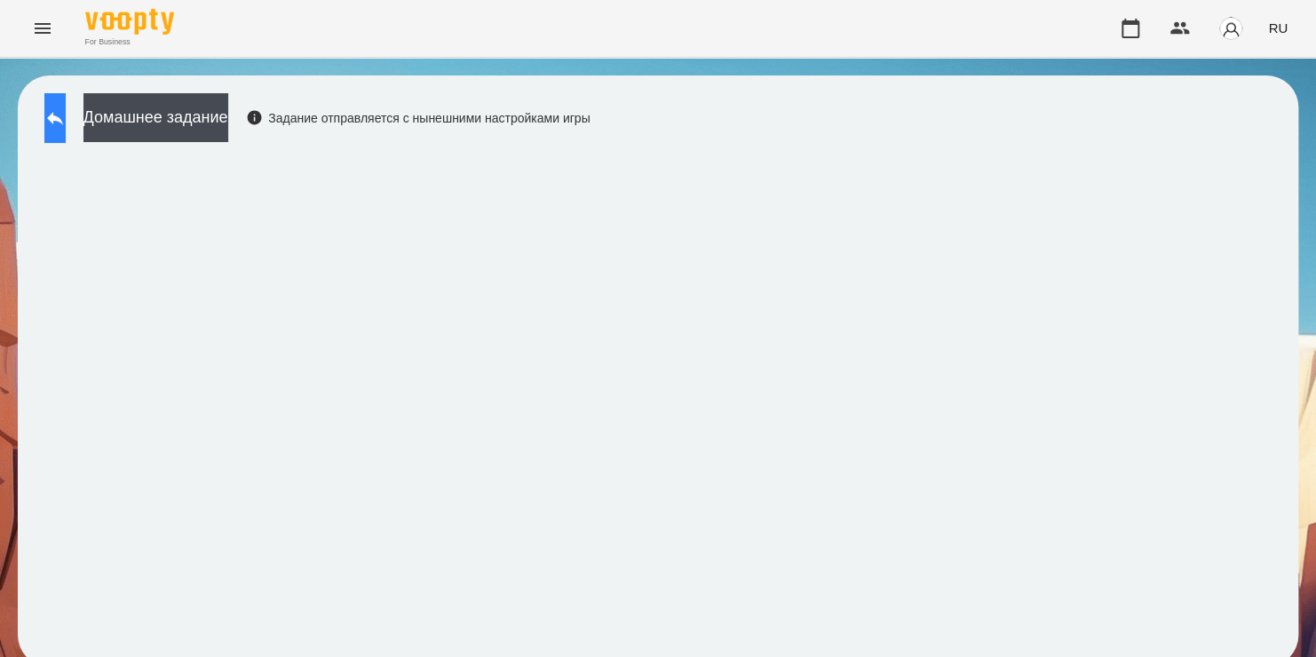
click at [66, 120] on button at bounding box center [54, 118] width 21 height 50
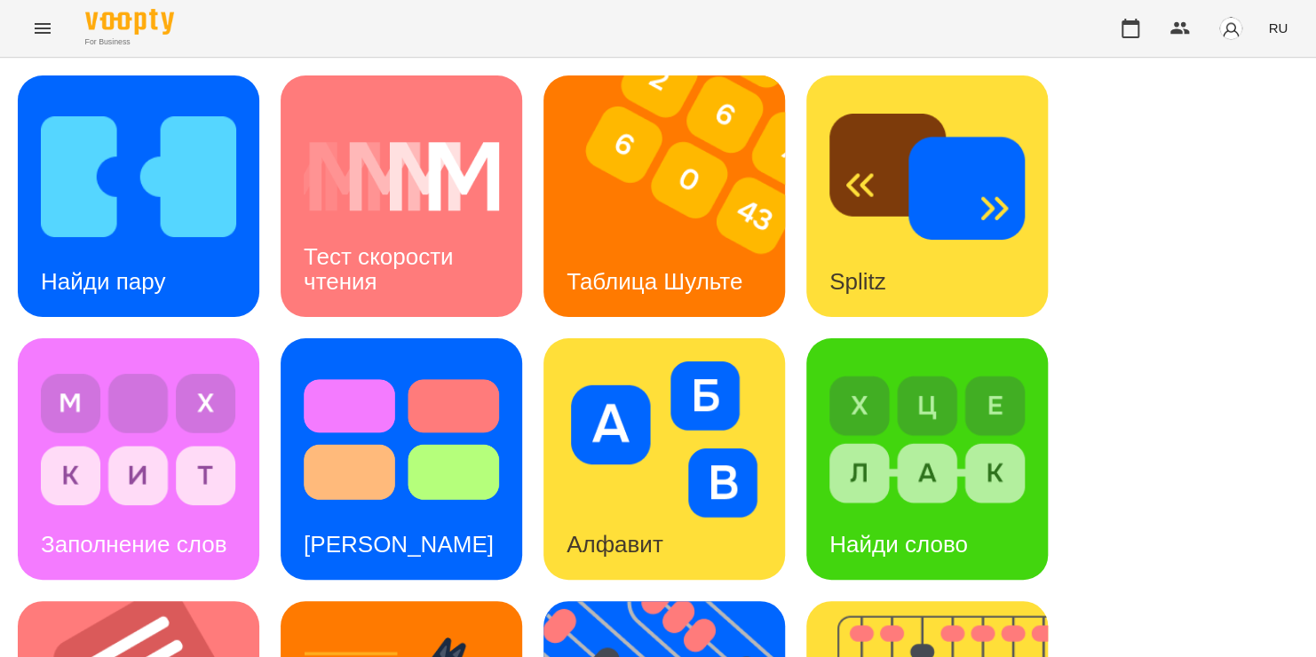
scroll to position [583, 0]
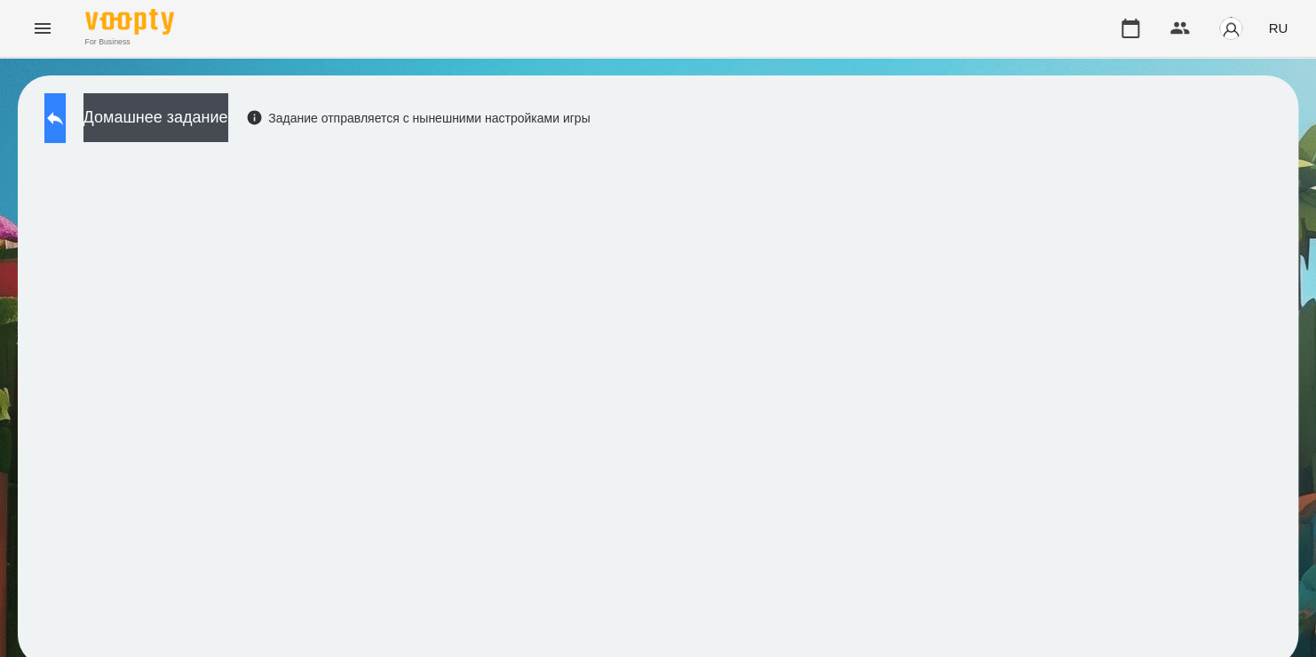
click at [64, 109] on icon at bounding box center [54, 117] width 21 height 21
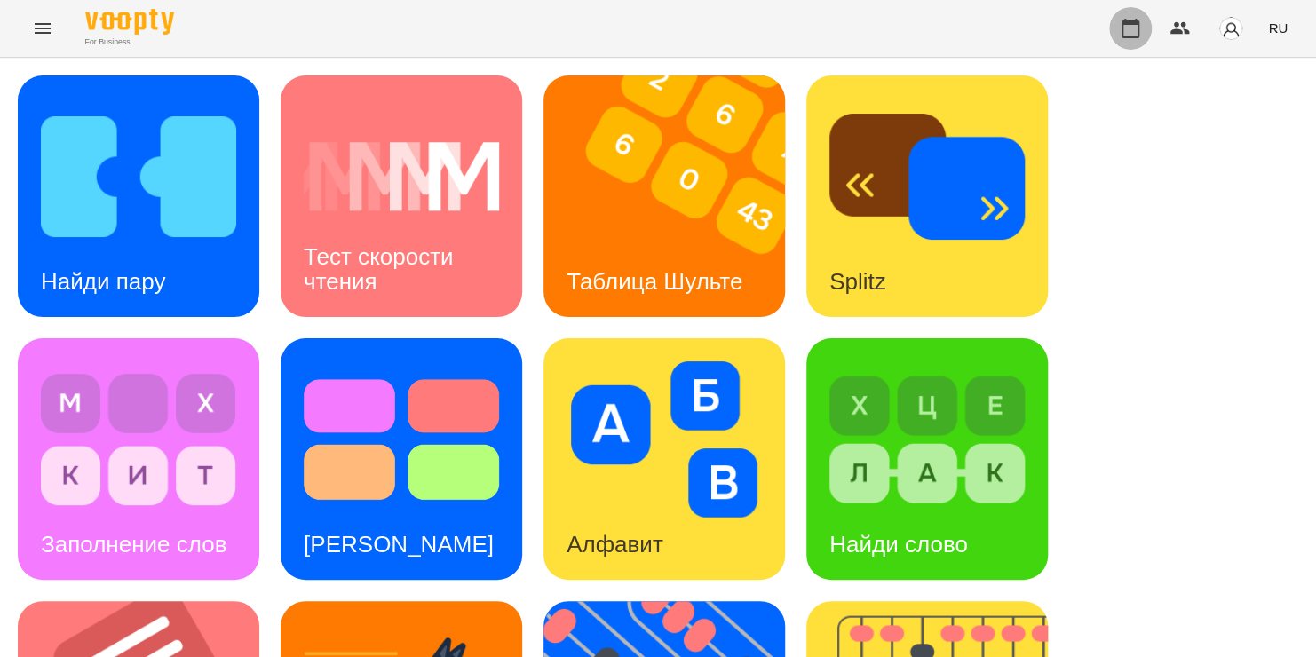
click at [1131, 30] on icon "button" at bounding box center [1130, 28] width 21 height 21
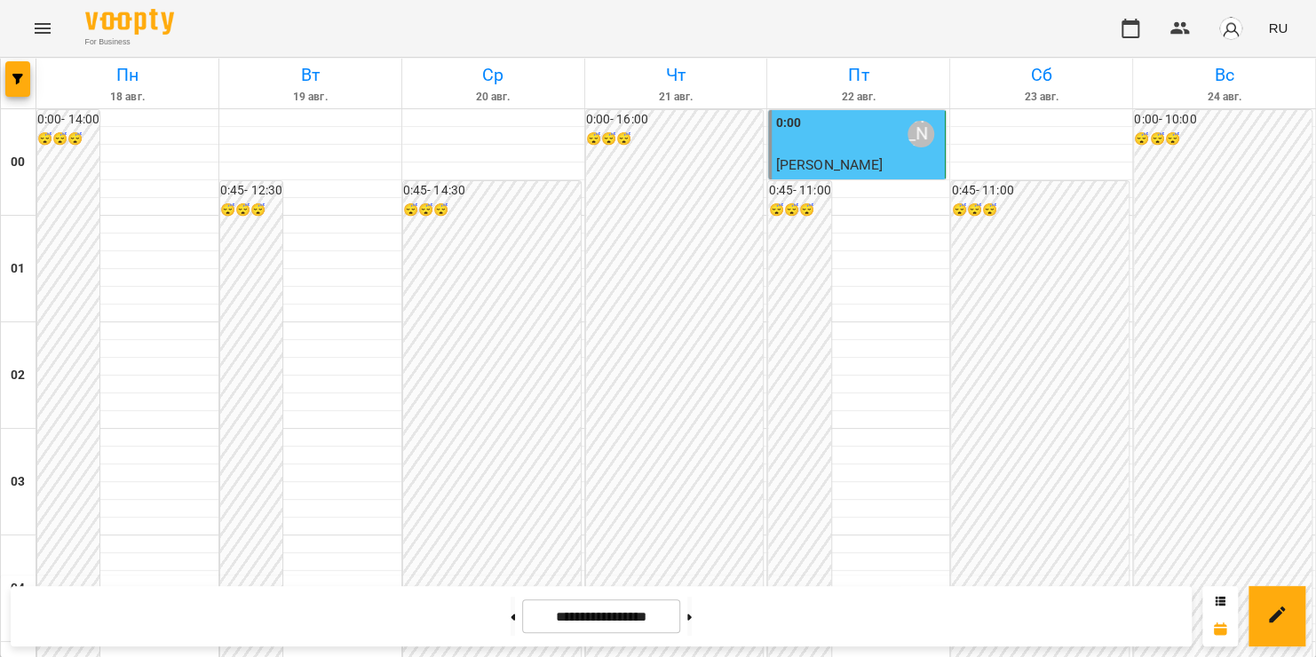
scroll to position [1680, 0]
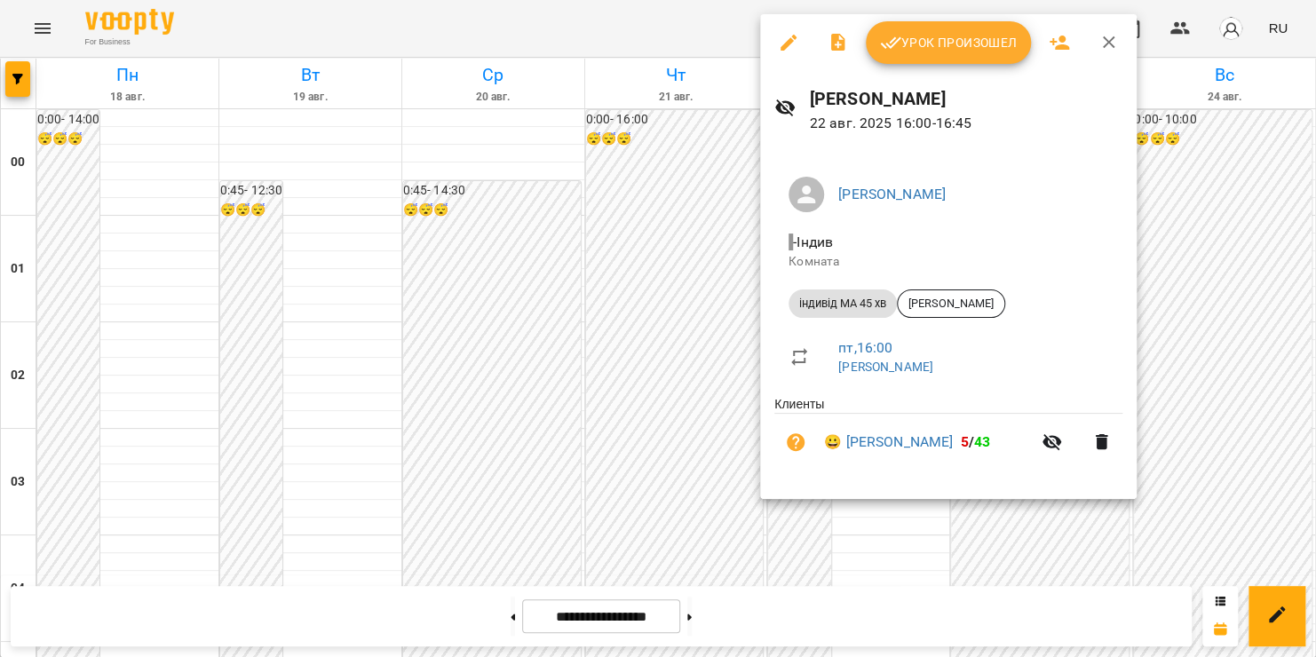
click at [937, 54] on button "Урок произошел" at bounding box center [948, 42] width 165 height 43
